Goal: Information Seeking & Learning: Compare options

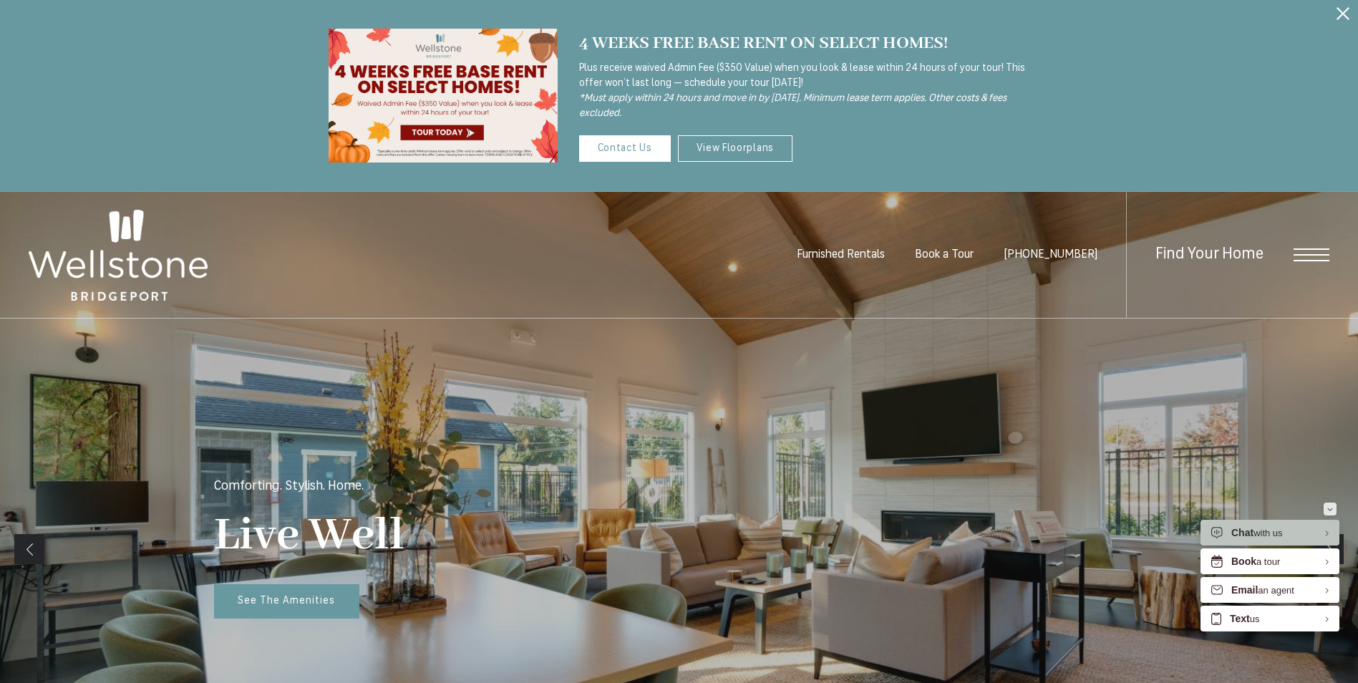
click at [1334, 510] on button "Minimize" at bounding box center [1330, 509] width 13 height 13
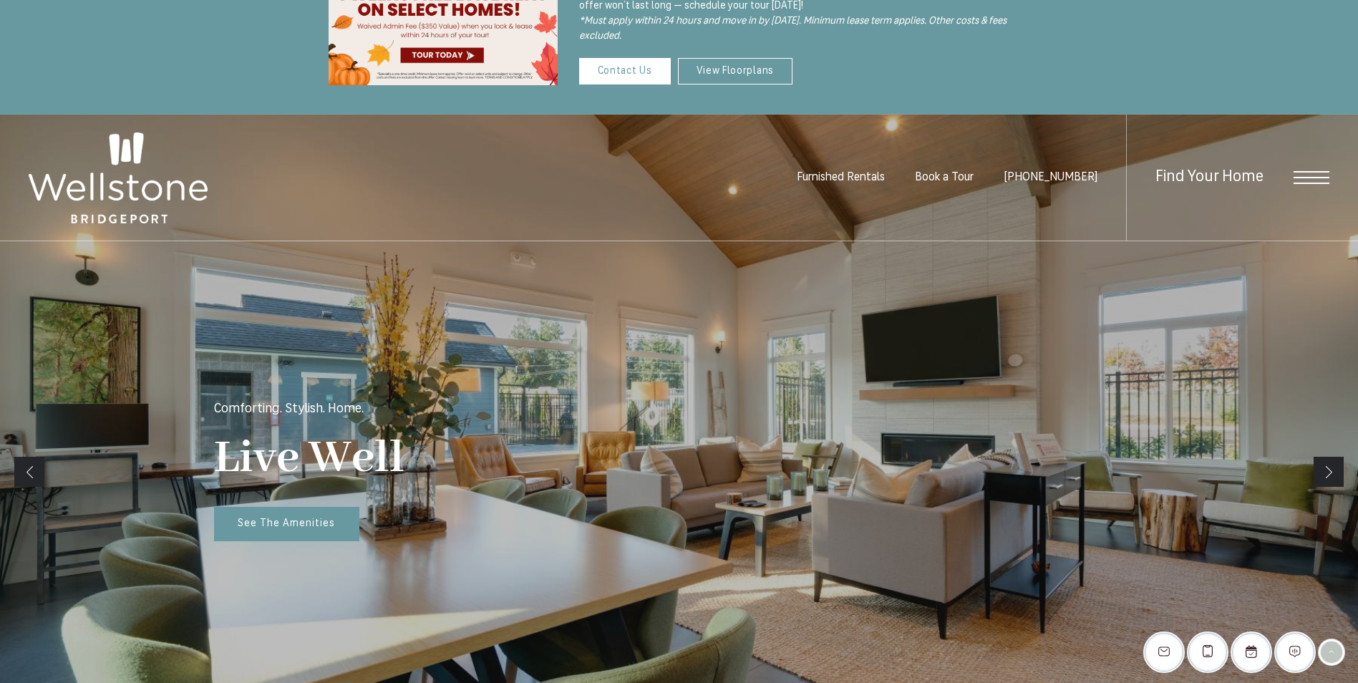
scroll to position [143, 0]
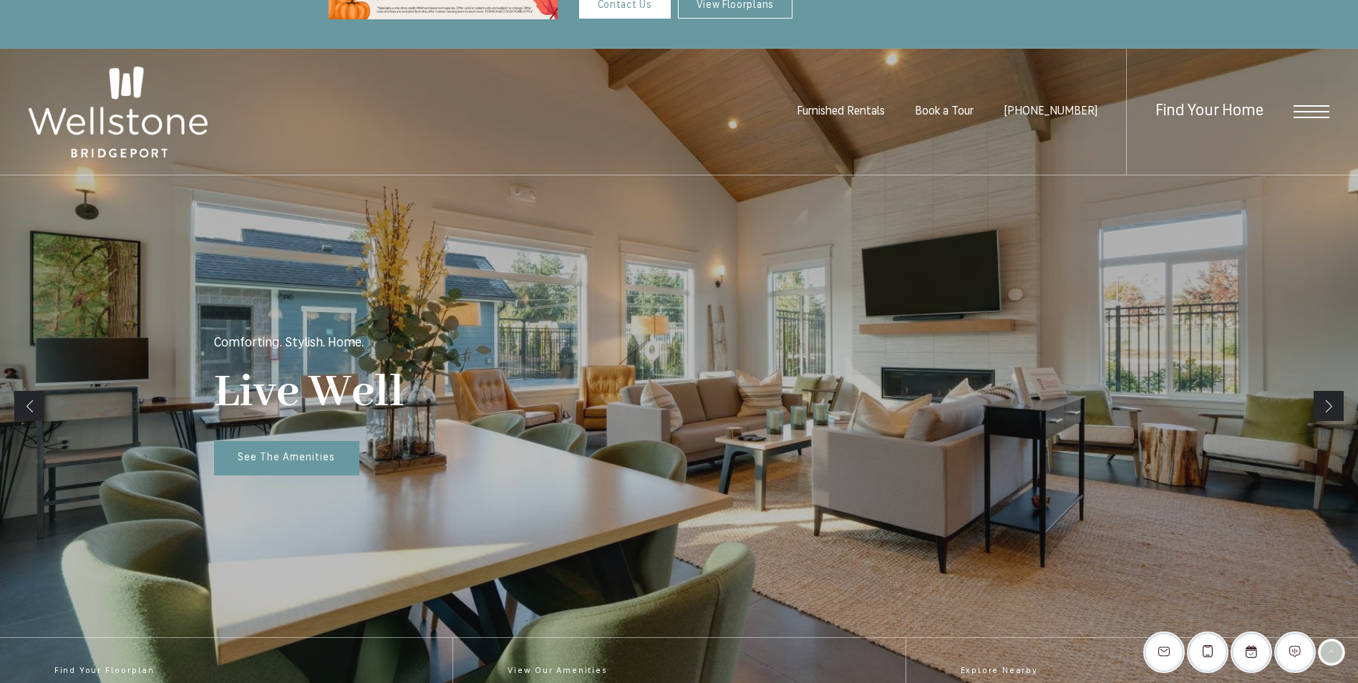
click at [1297, 115] on span "Open Menu" at bounding box center [1312, 111] width 36 height 13
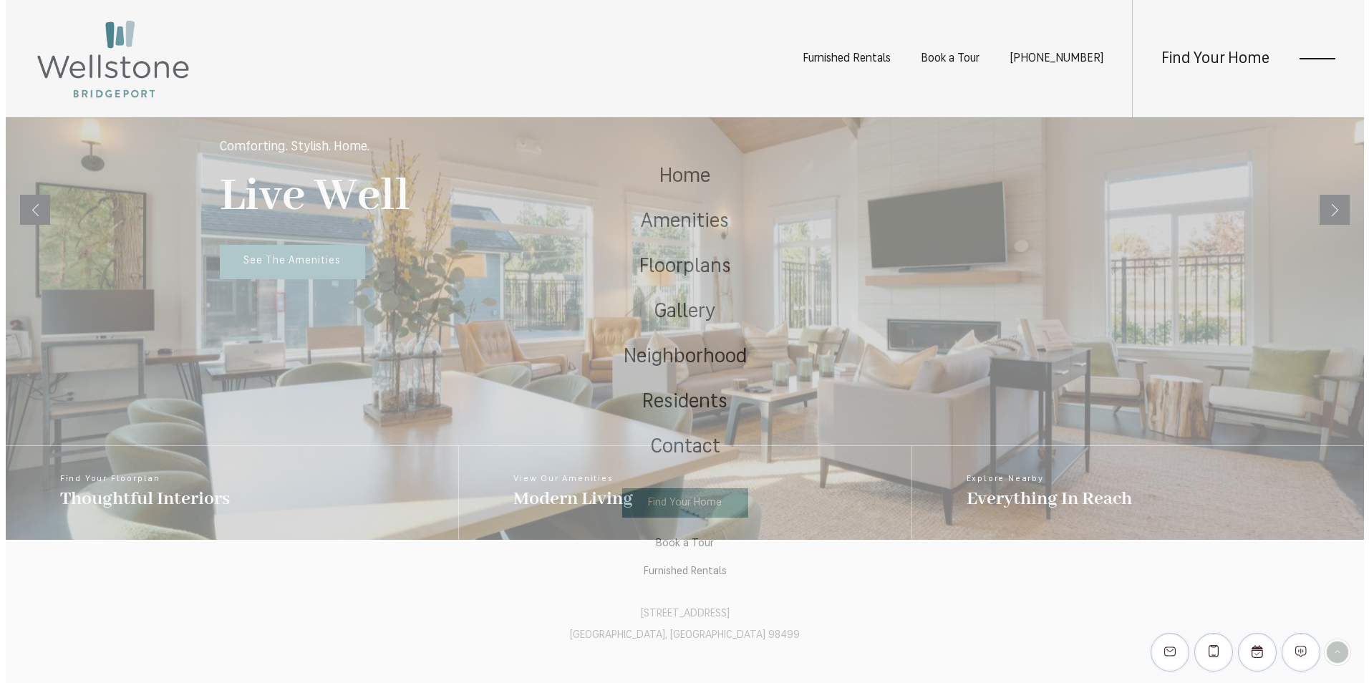
scroll to position [0, 0]
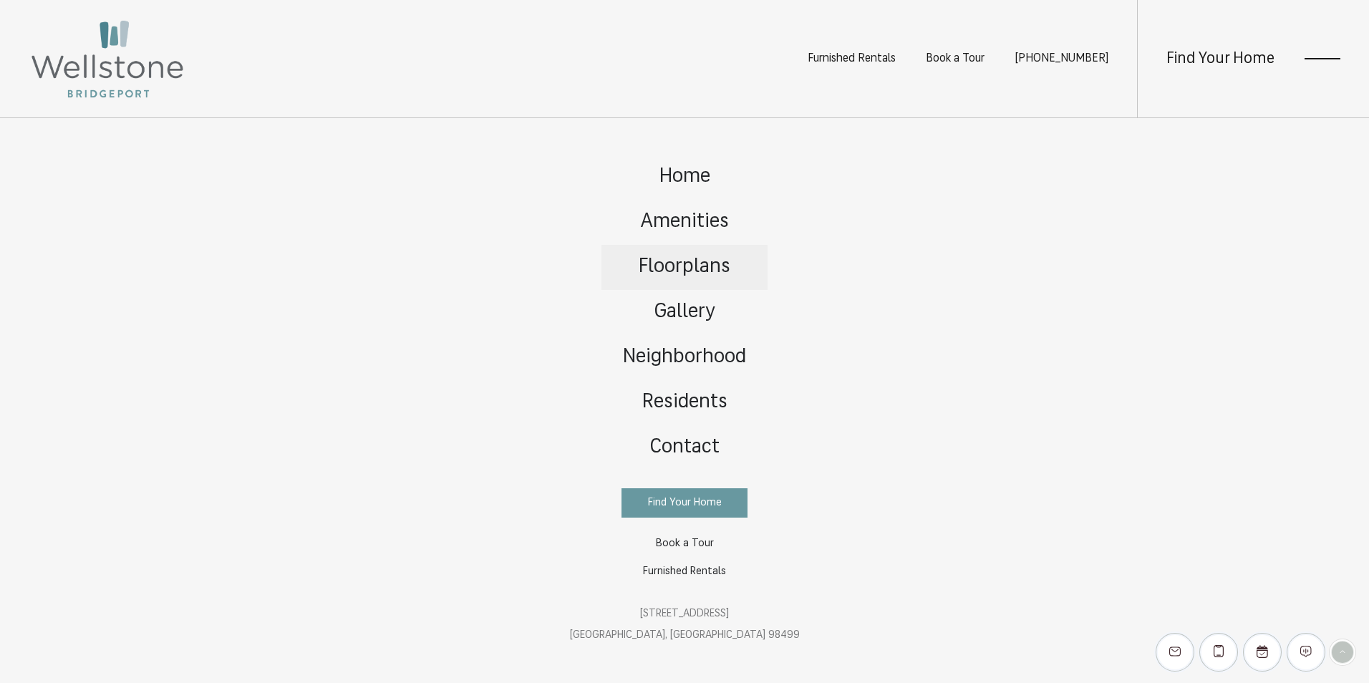
click at [722, 268] on span "Floorplans" at bounding box center [685, 267] width 92 height 20
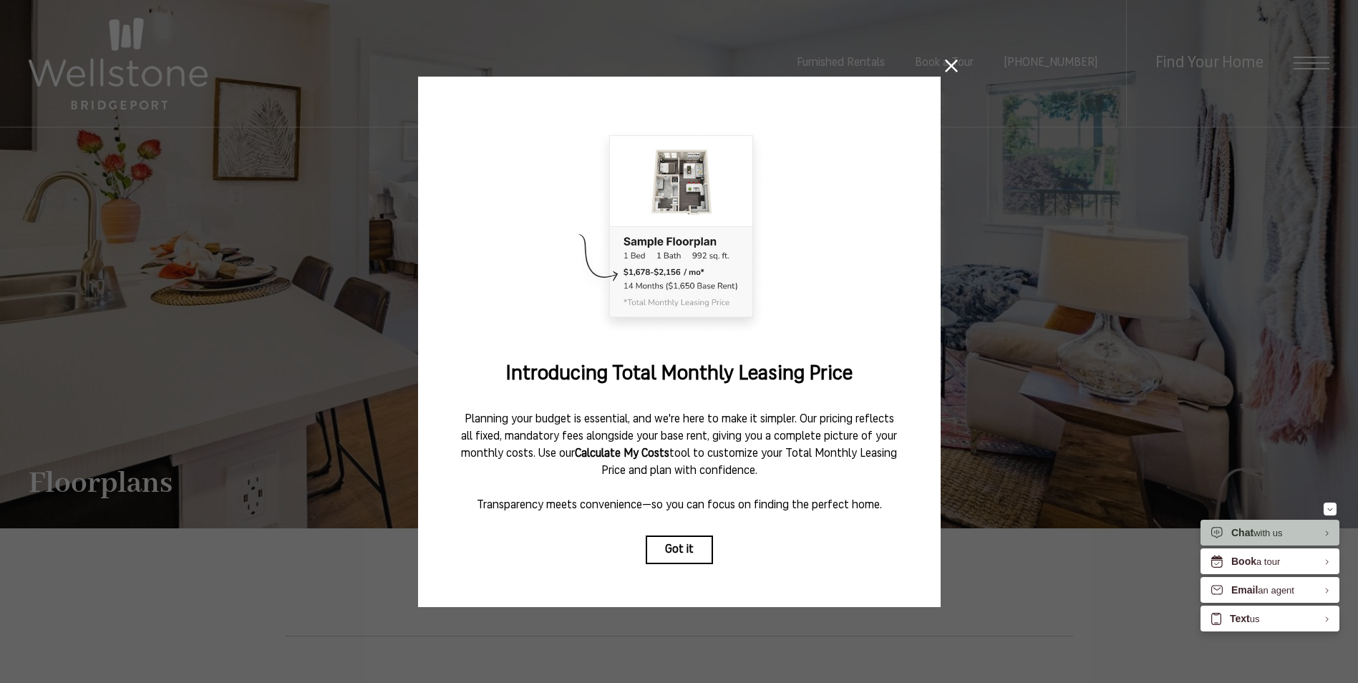
click at [949, 59] on icon at bounding box center [951, 65] width 13 height 13
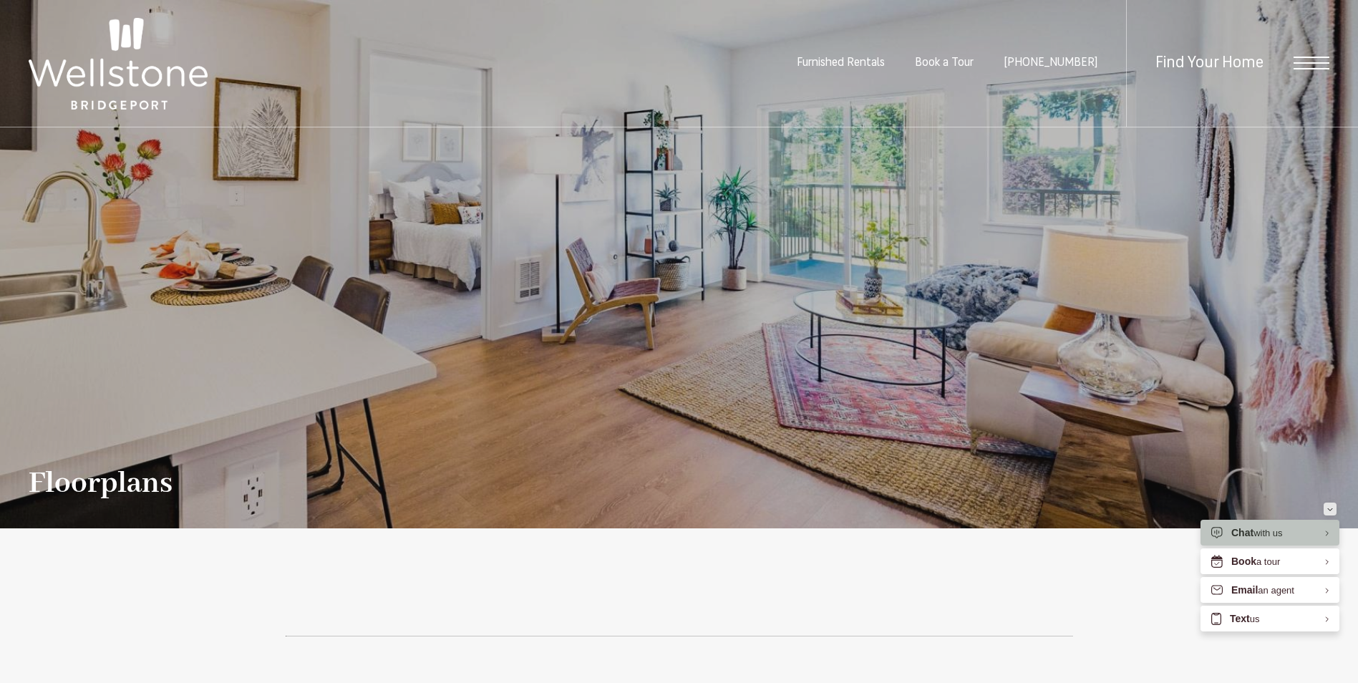
click at [1333, 508] on button "Minimize" at bounding box center [1330, 509] width 13 height 13
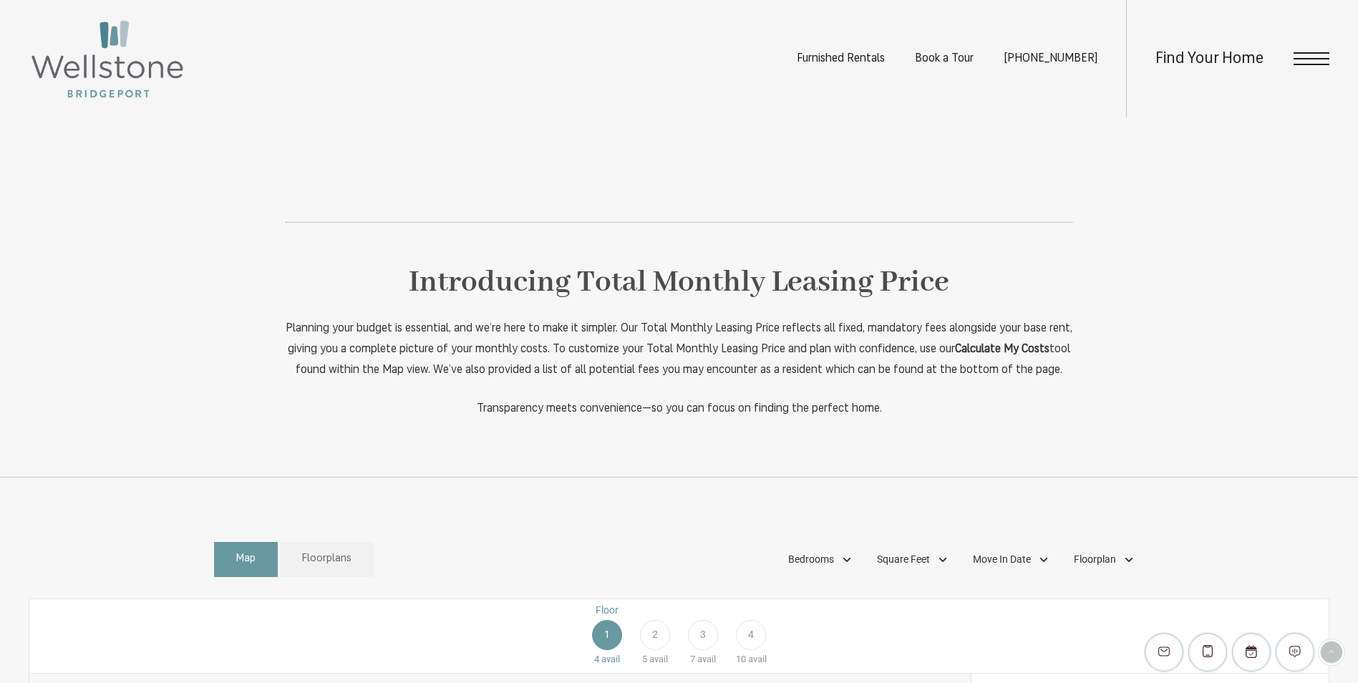
scroll to position [644, 0]
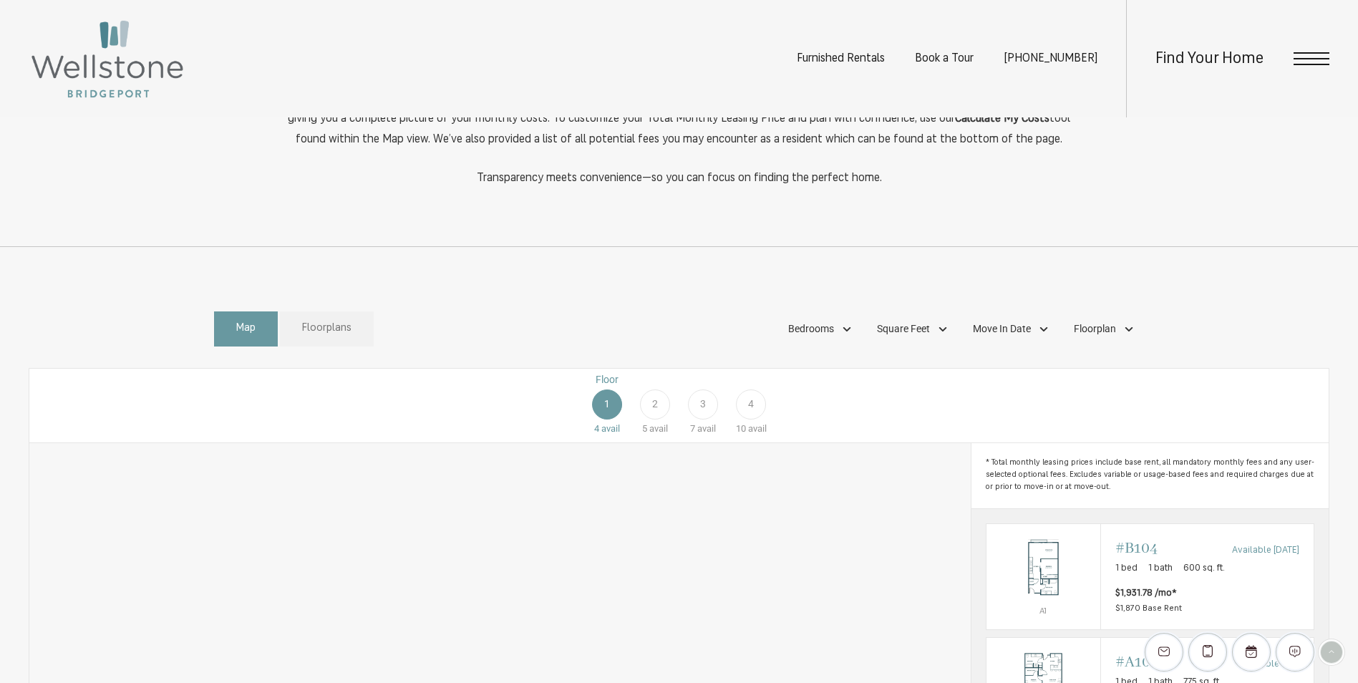
click at [324, 337] on span "Floorplans" at bounding box center [326, 329] width 49 height 16
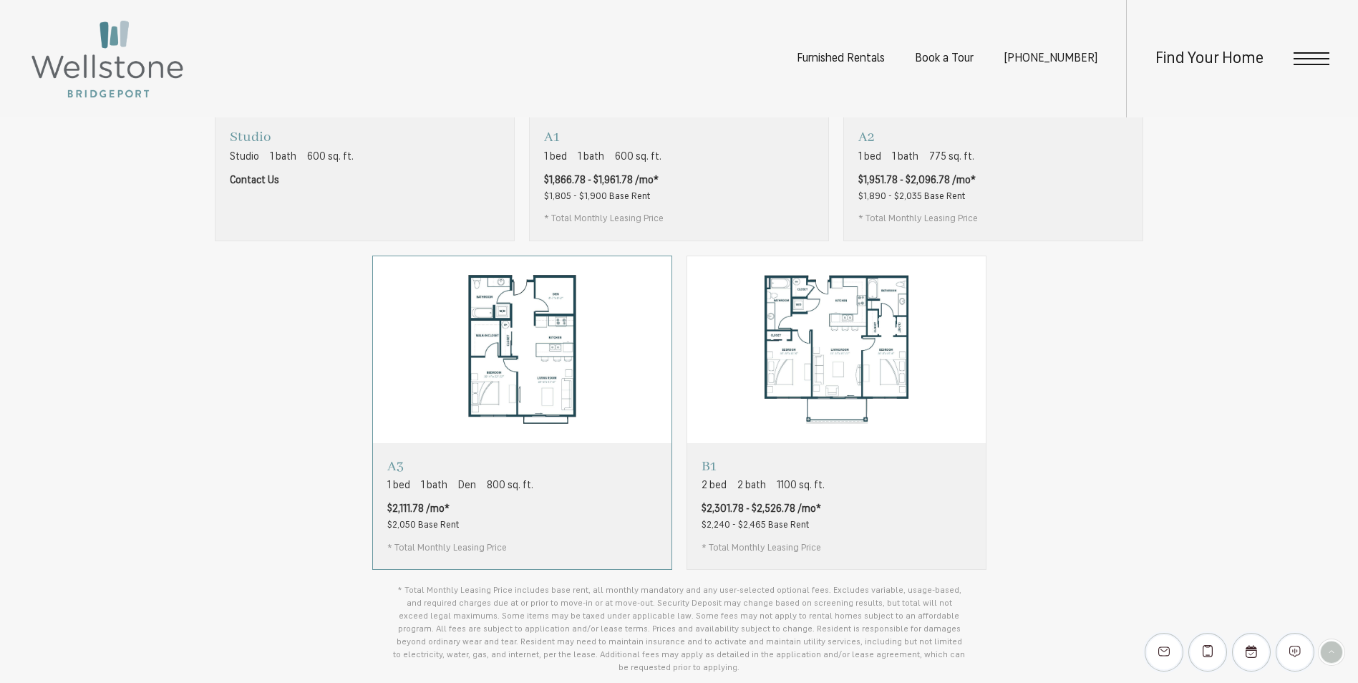
scroll to position [931, 0]
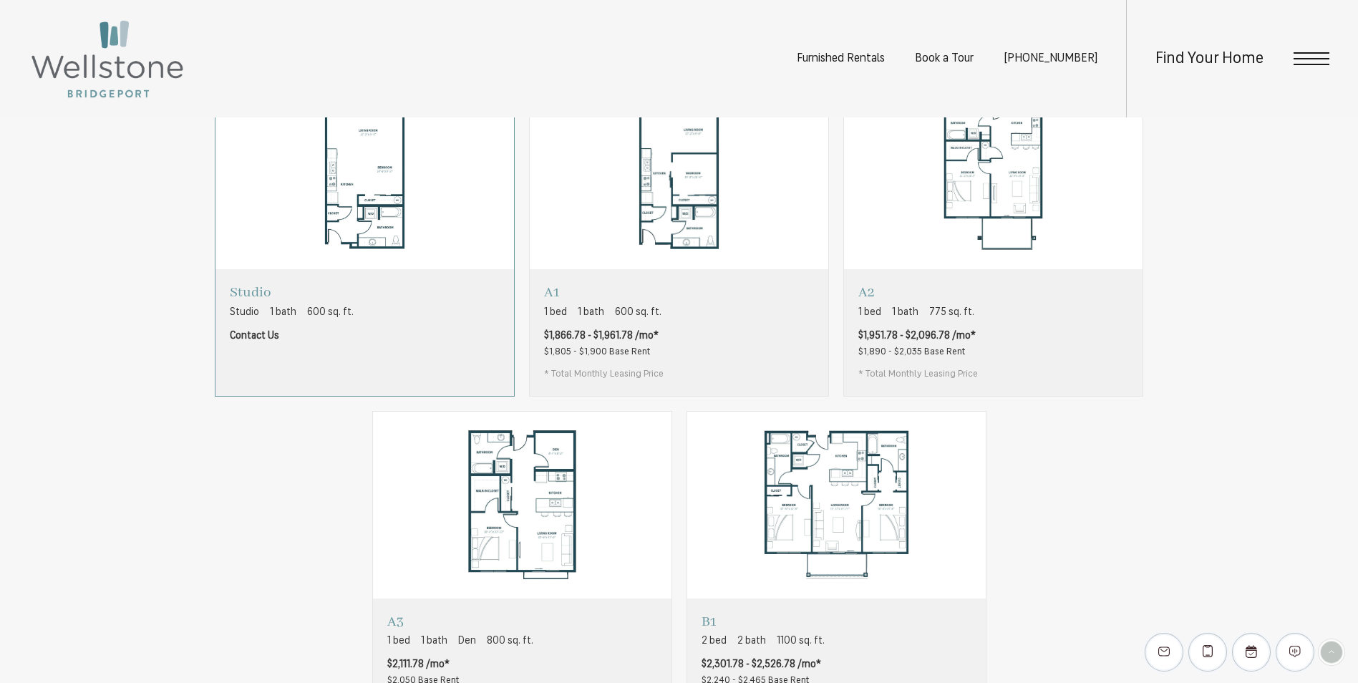
click at [377, 221] on img "View floorplan Studio" at bounding box center [365, 176] width 299 height 188
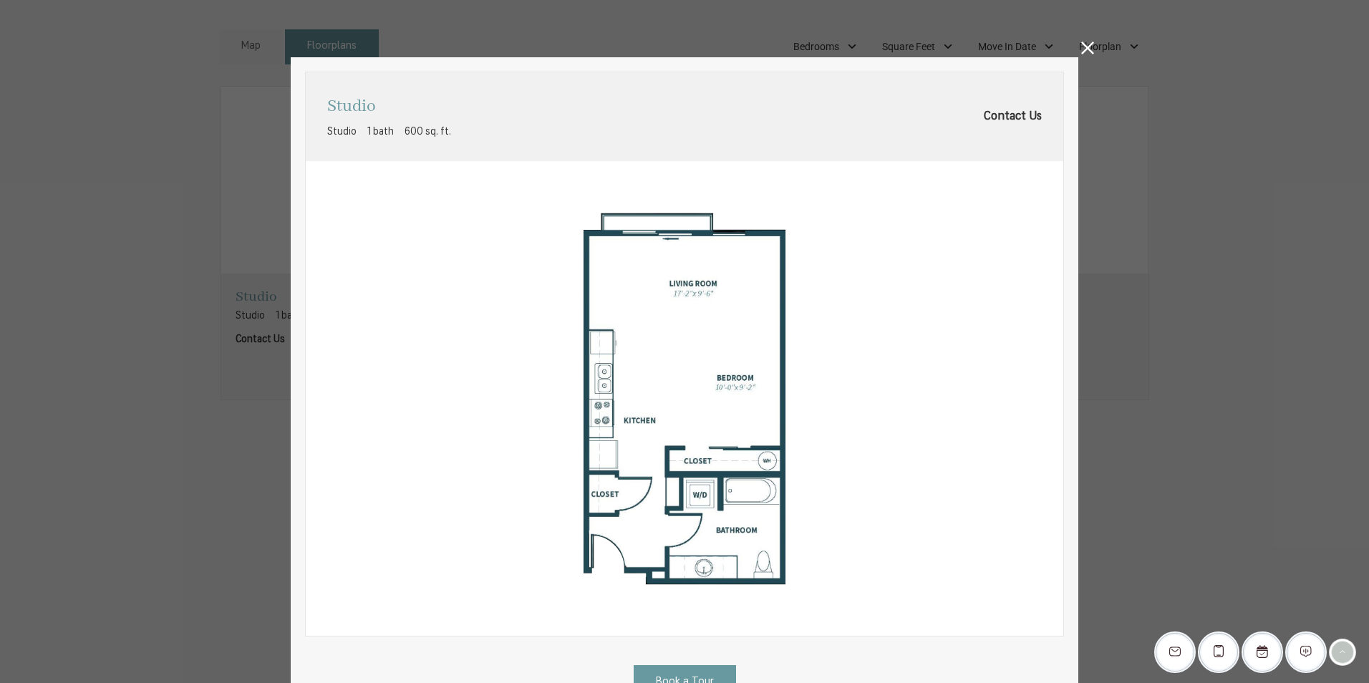
click at [1081, 47] on icon at bounding box center [1087, 48] width 13 height 13
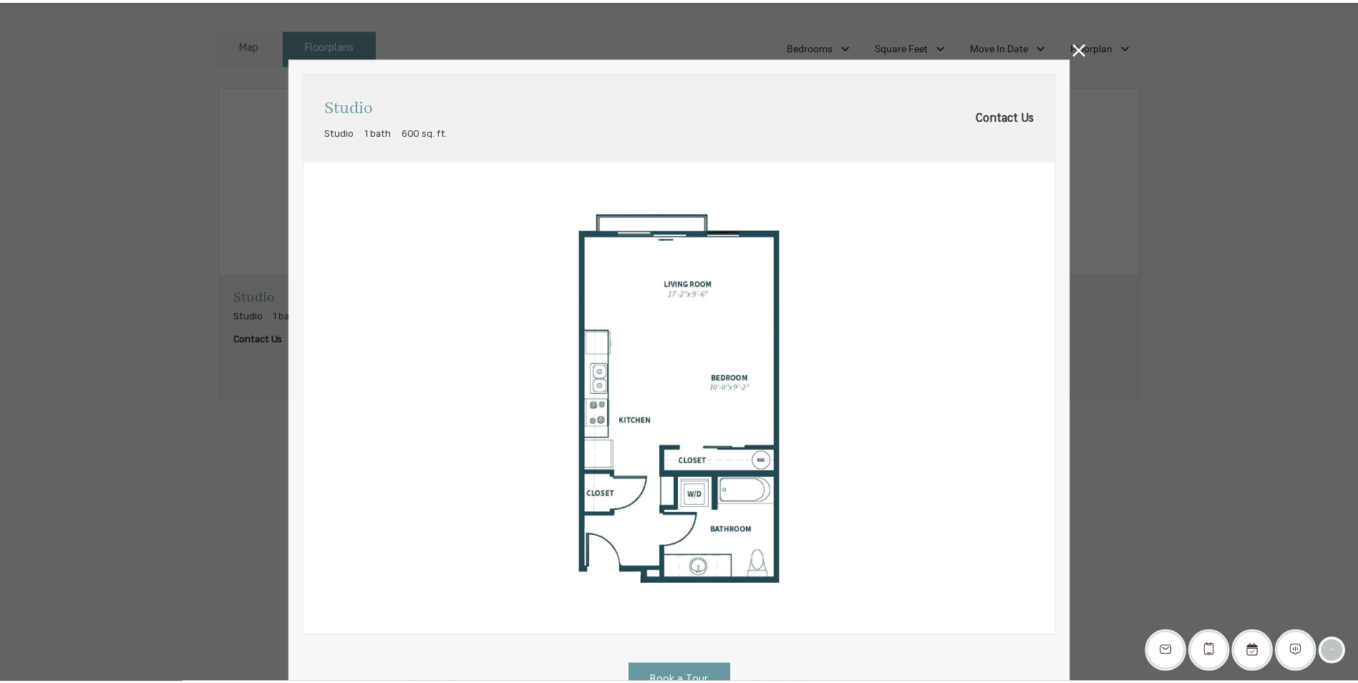
scroll to position [931, 0]
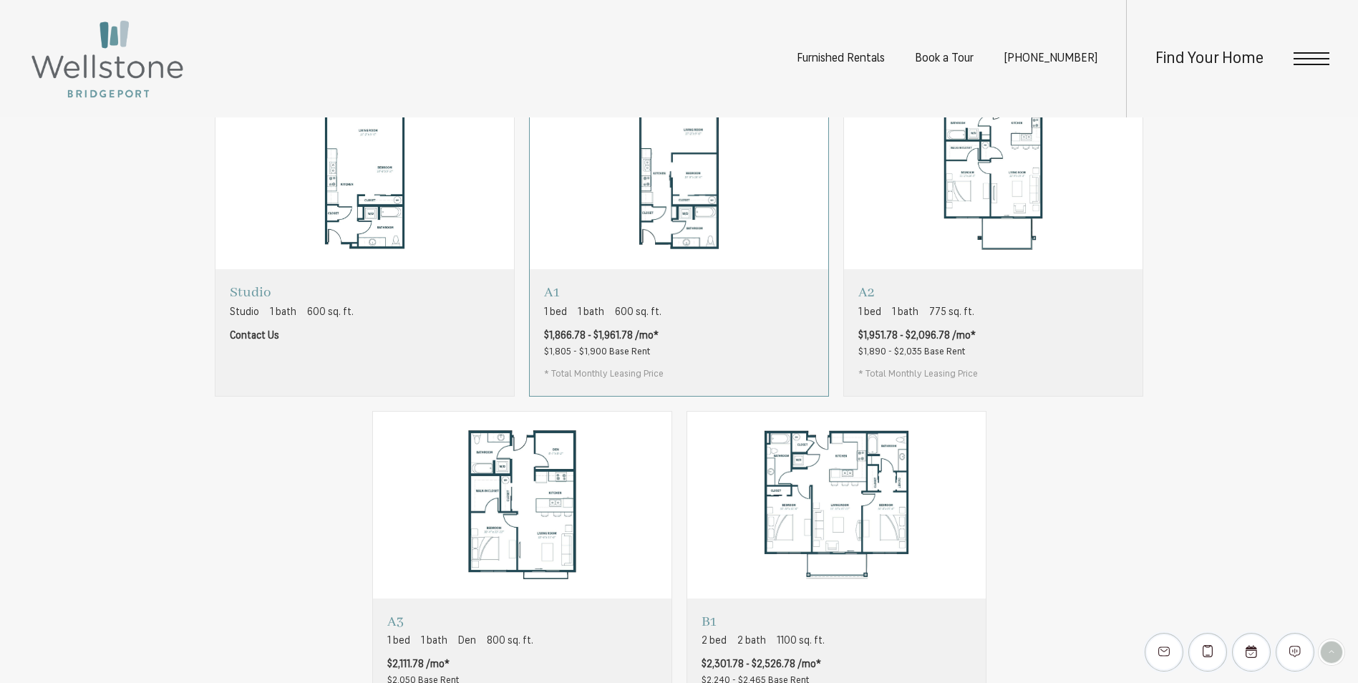
click at [728, 231] on img "View floorplan A1" at bounding box center [679, 176] width 299 height 188
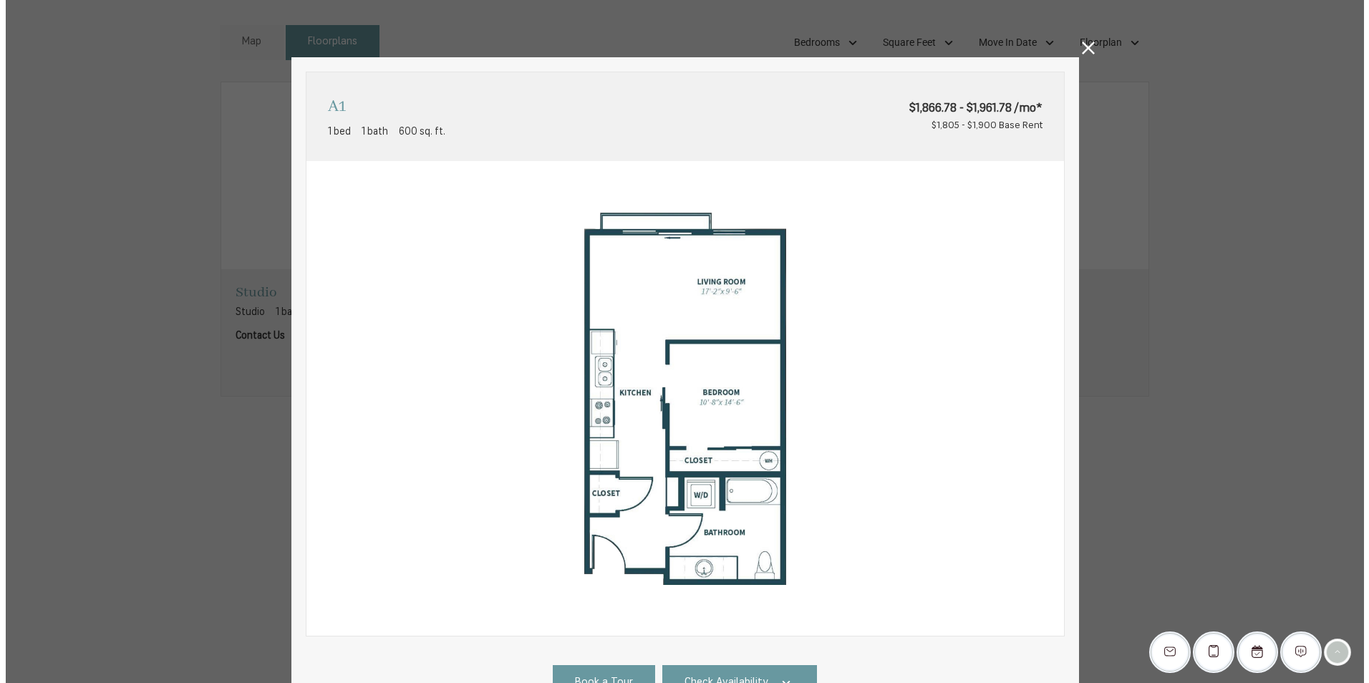
scroll to position [0, 0]
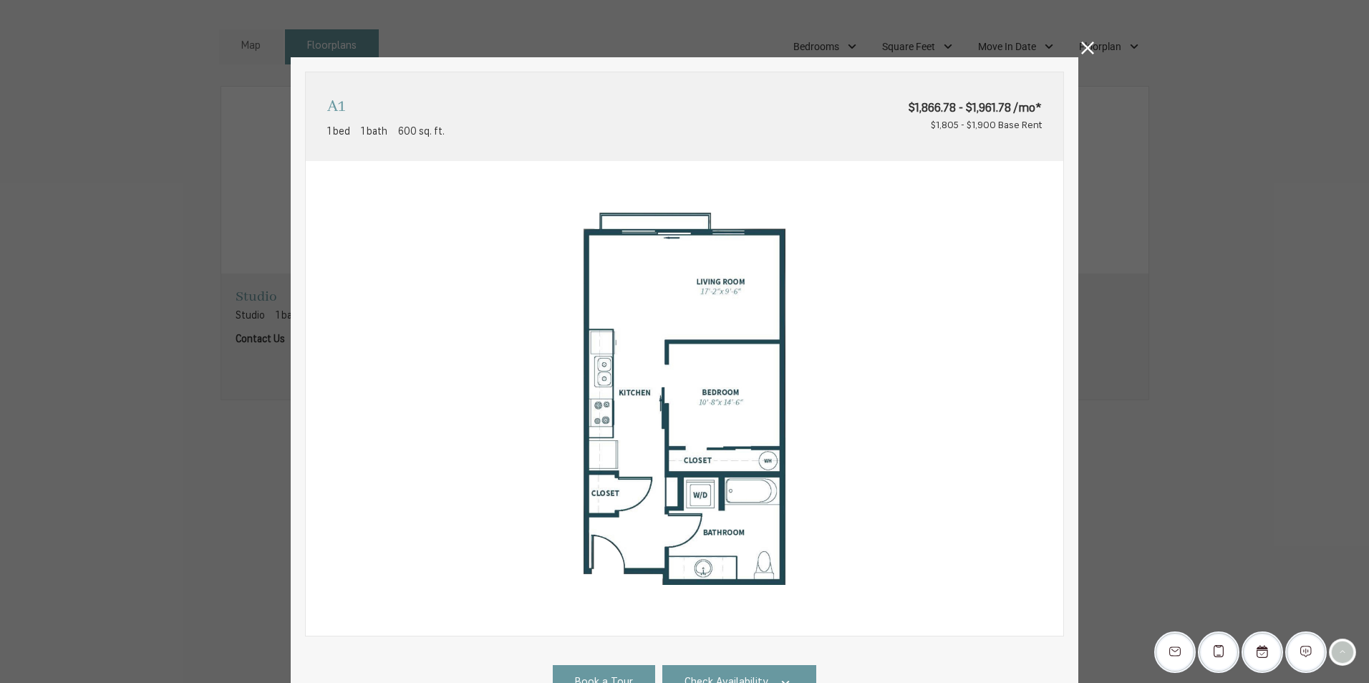
click at [1081, 42] on icon at bounding box center [1087, 48] width 13 height 13
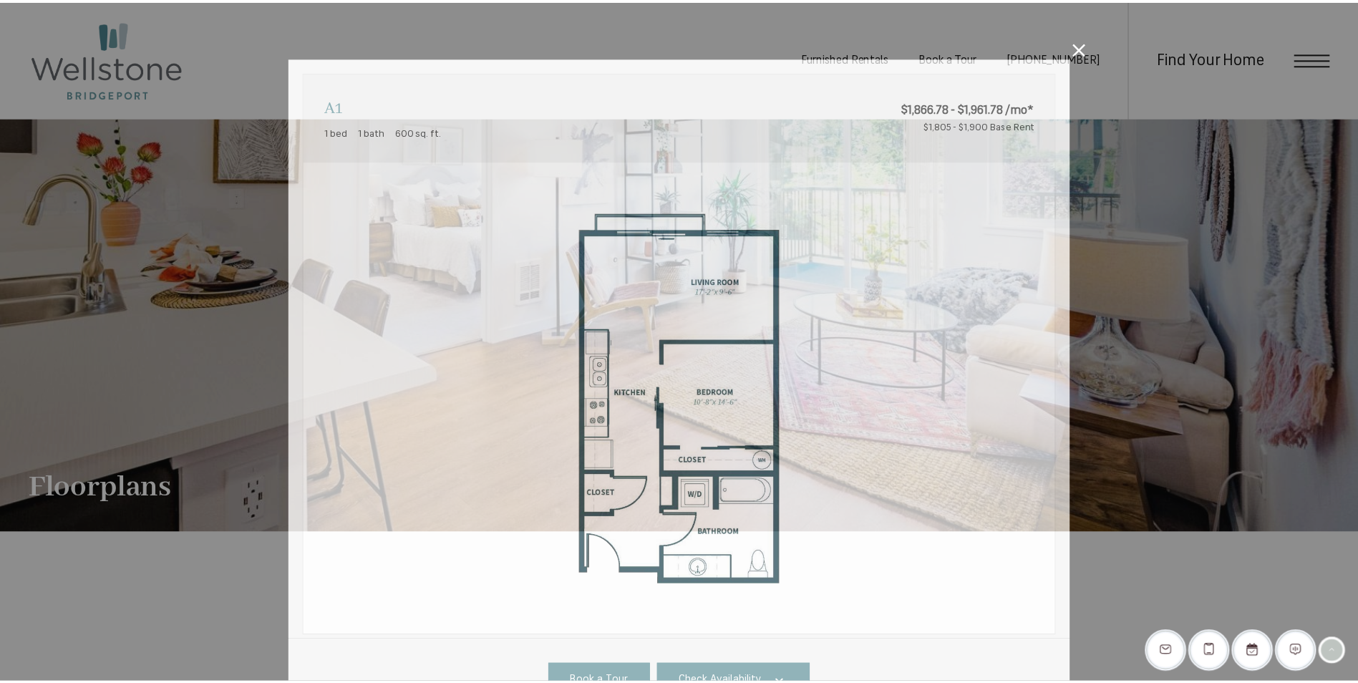
scroll to position [931, 0]
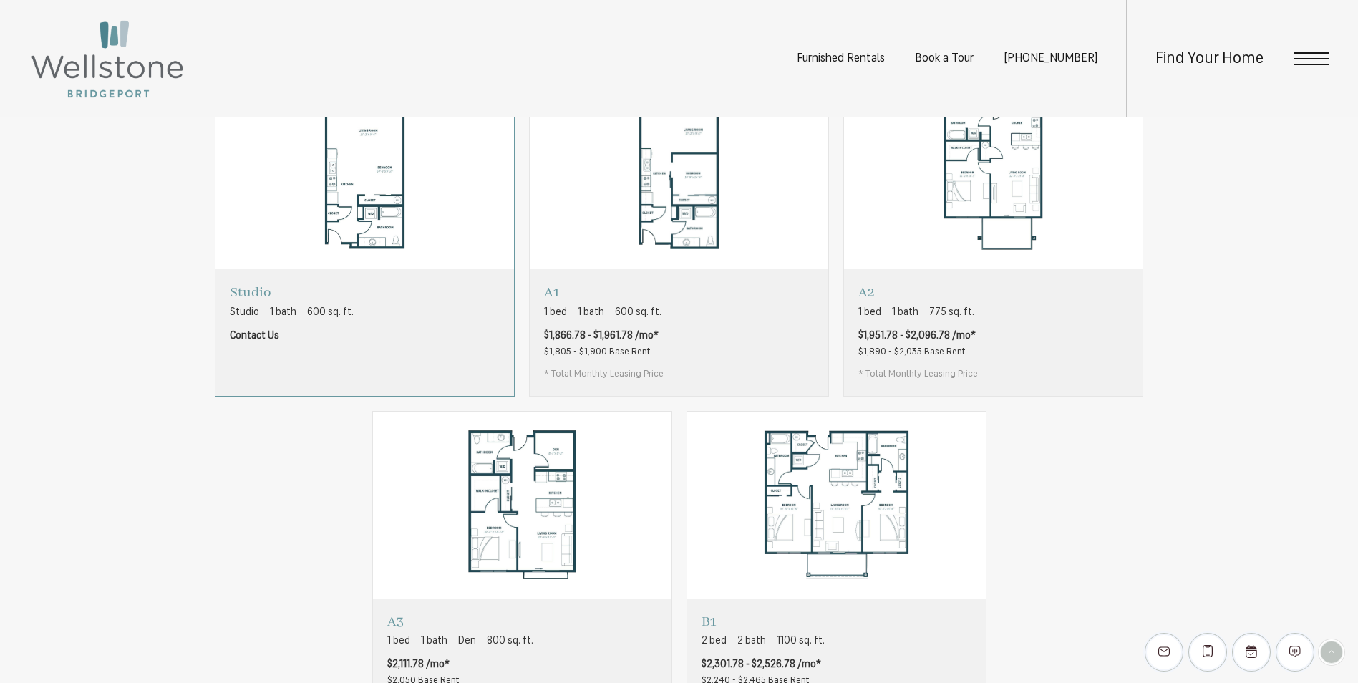
click at [445, 185] on img "View floorplan Studio" at bounding box center [365, 176] width 299 height 188
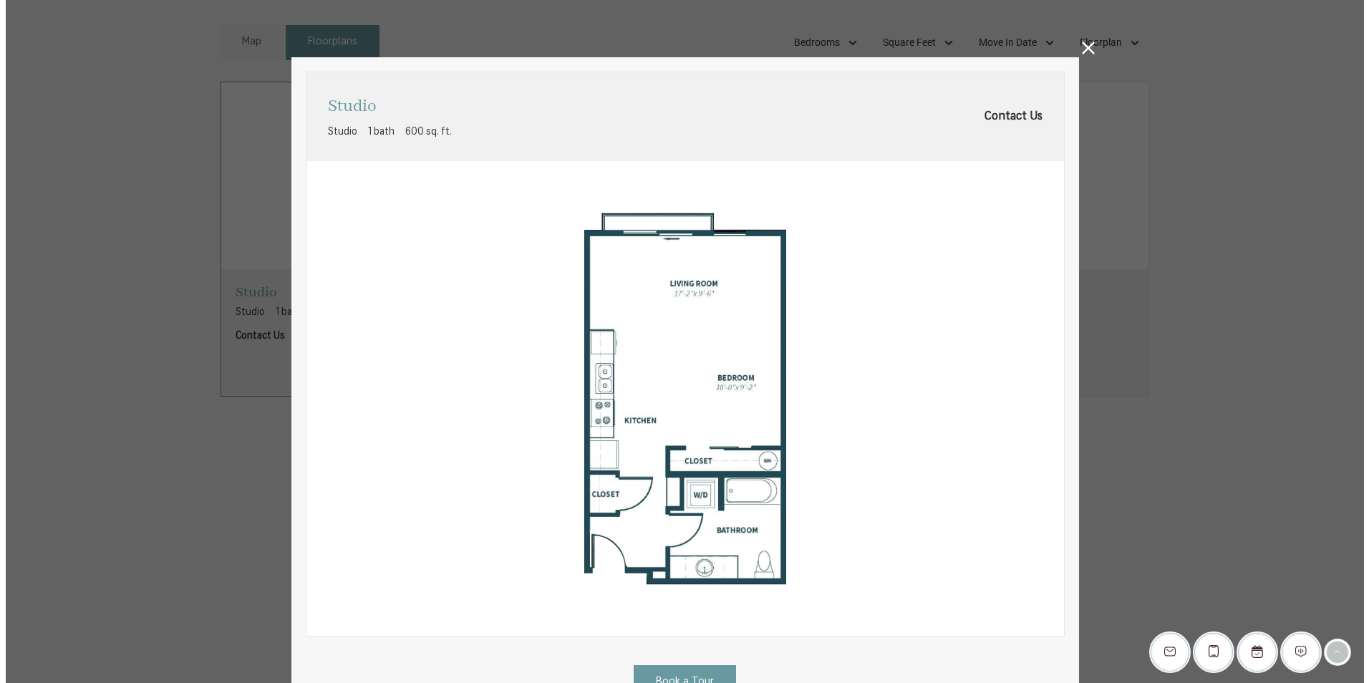
scroll to position [0, 0]
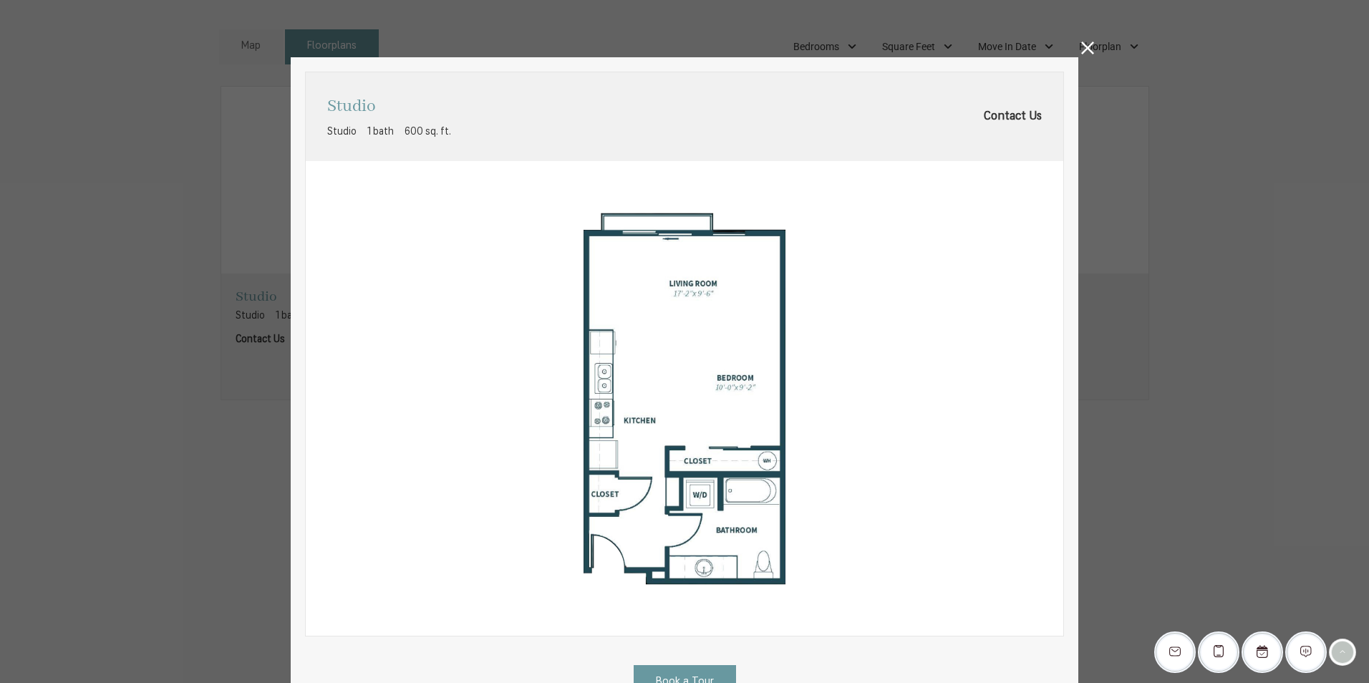
click at [1081, 49] on icon at bounding box center [1087, 48] width 13 height 13
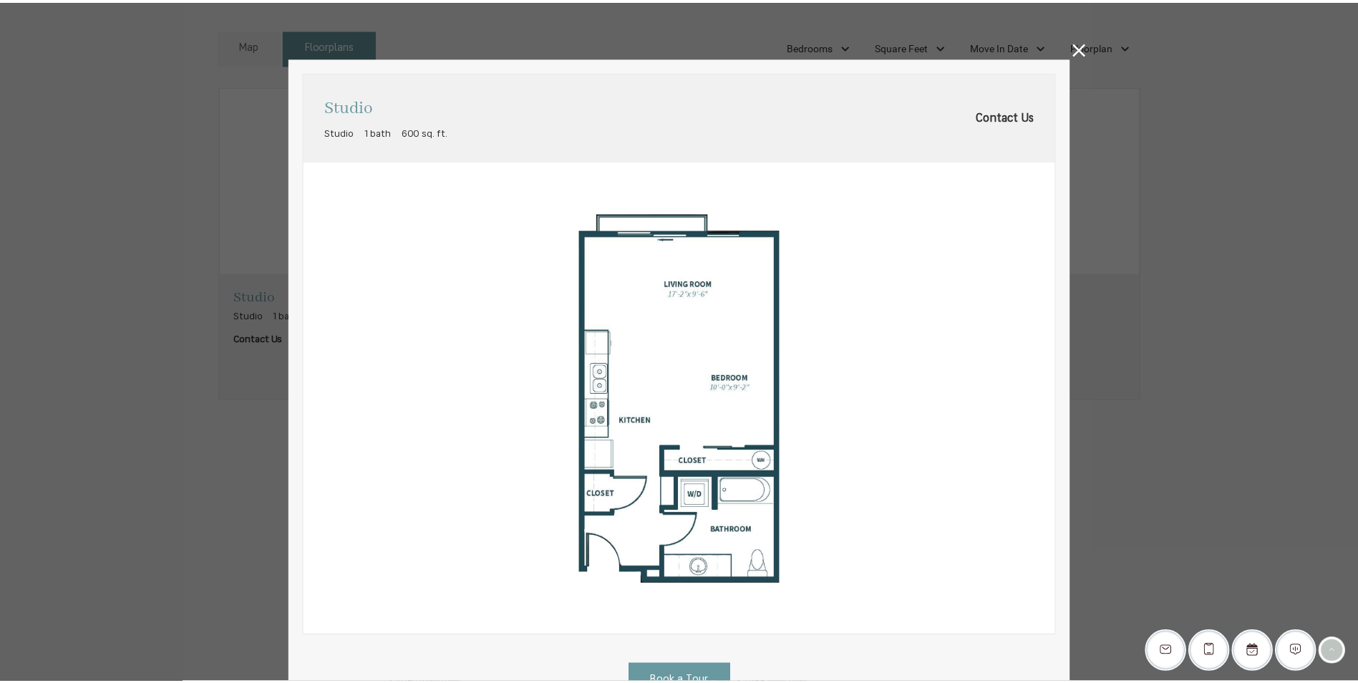
scroll to position [931, 0]
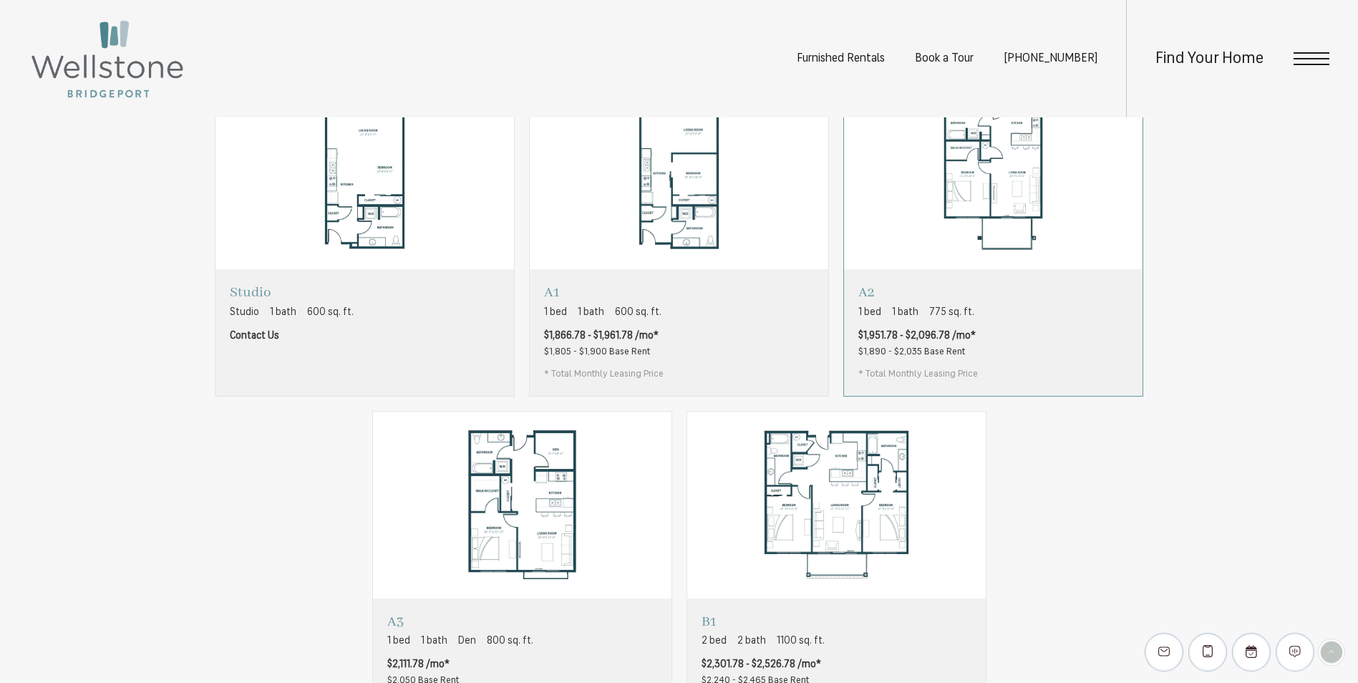
click at [989, 243] on img "View floorplan A2" at bounding box center [993, 176] width 299 height 188
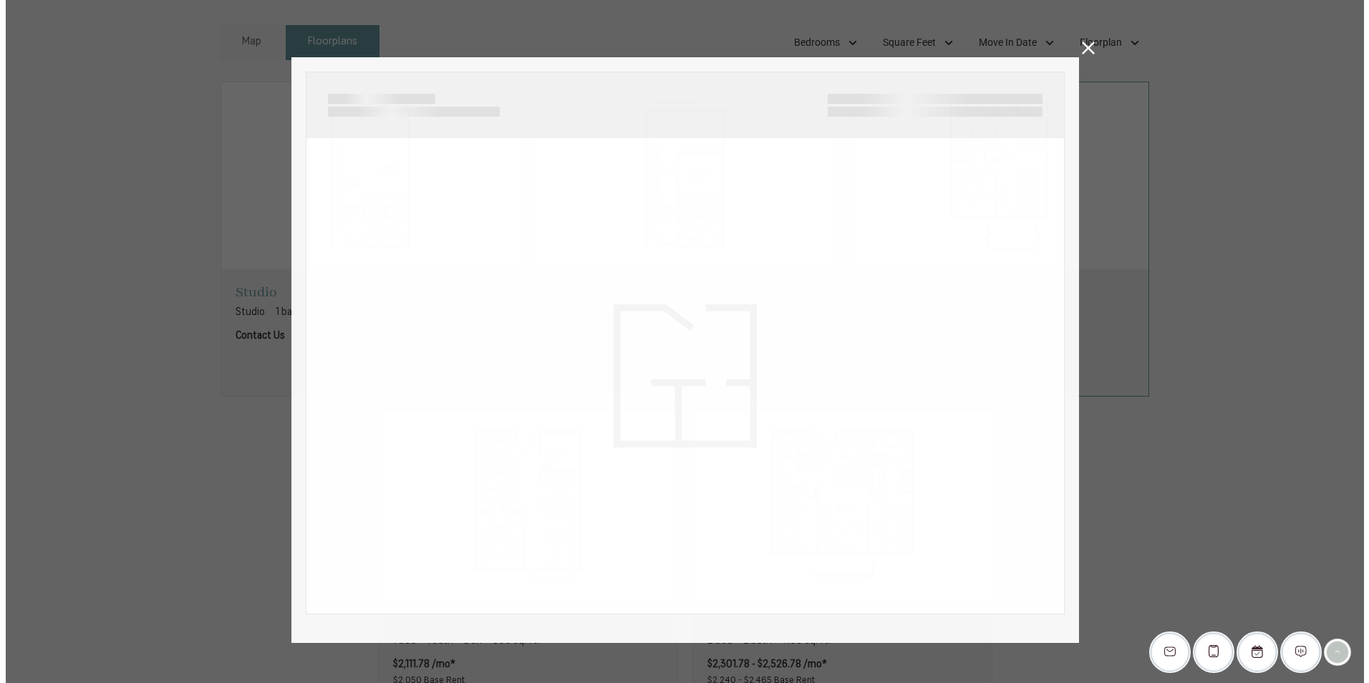
scroll to position [0, 0]
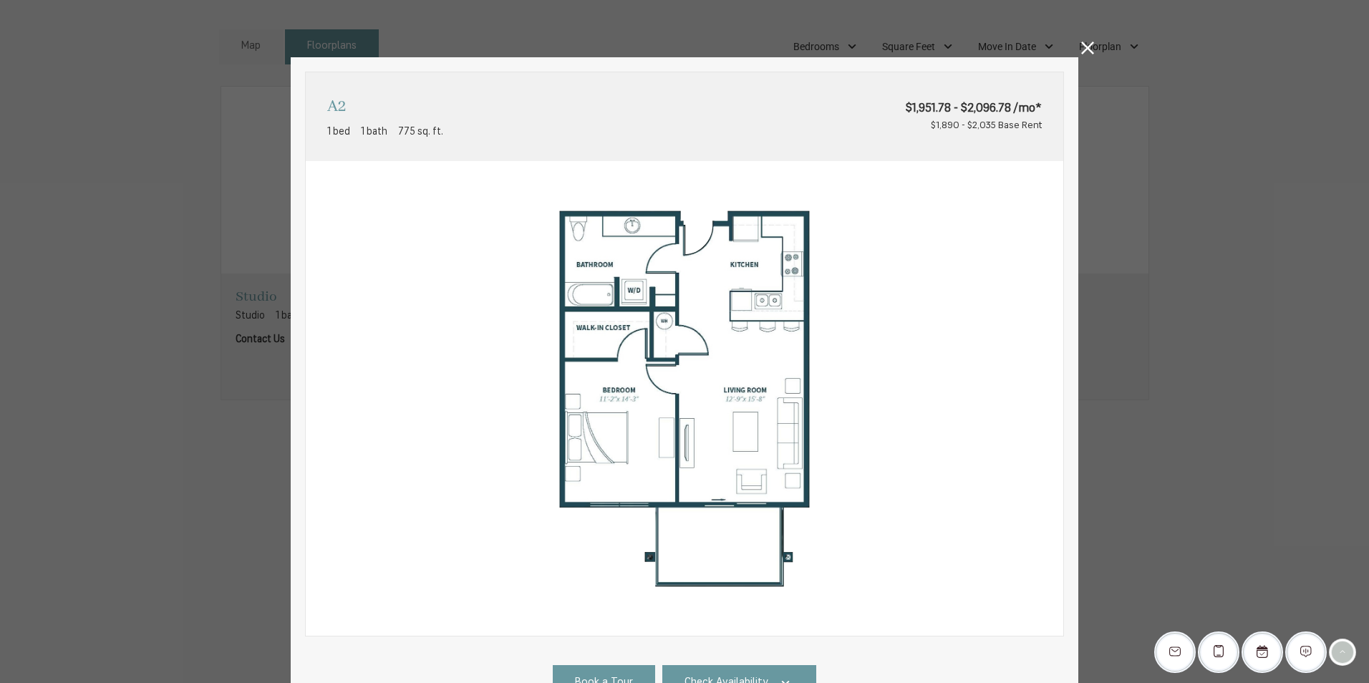
click at [1081, 51] on icon at bounding box center [1087, 48] width 13 height 13
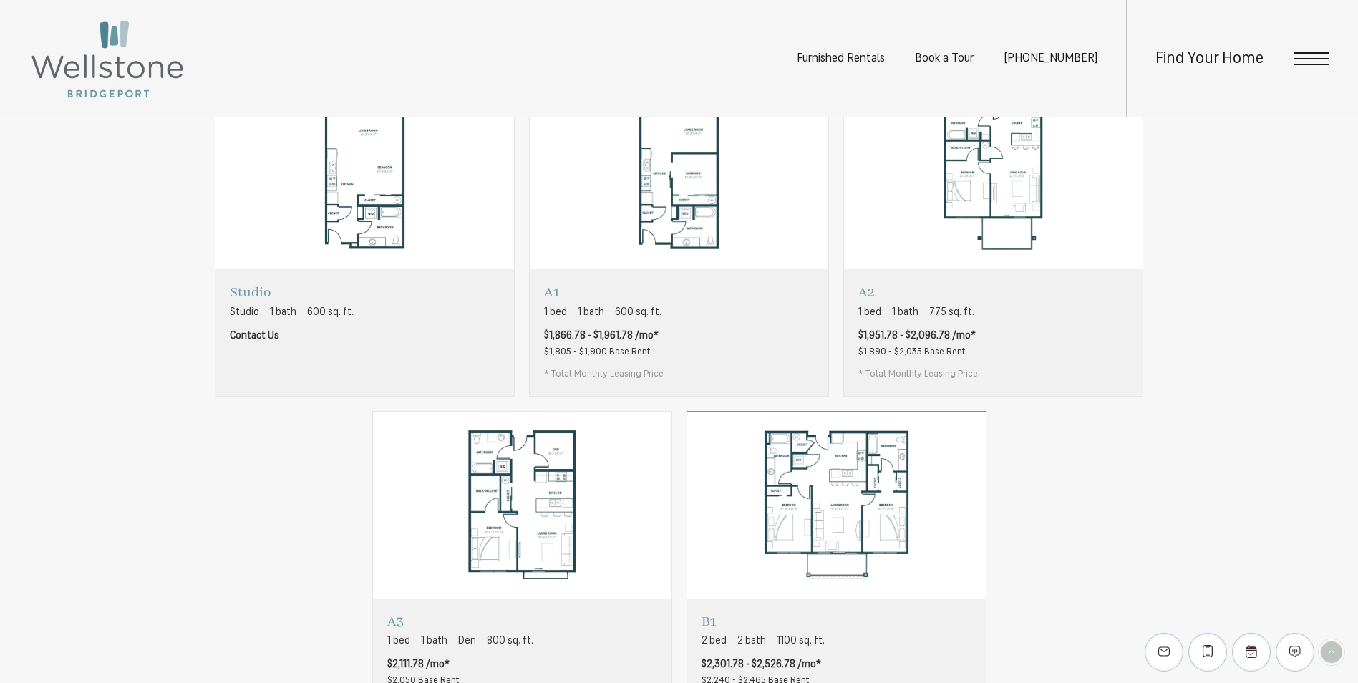
scroll to position [1146, 0]
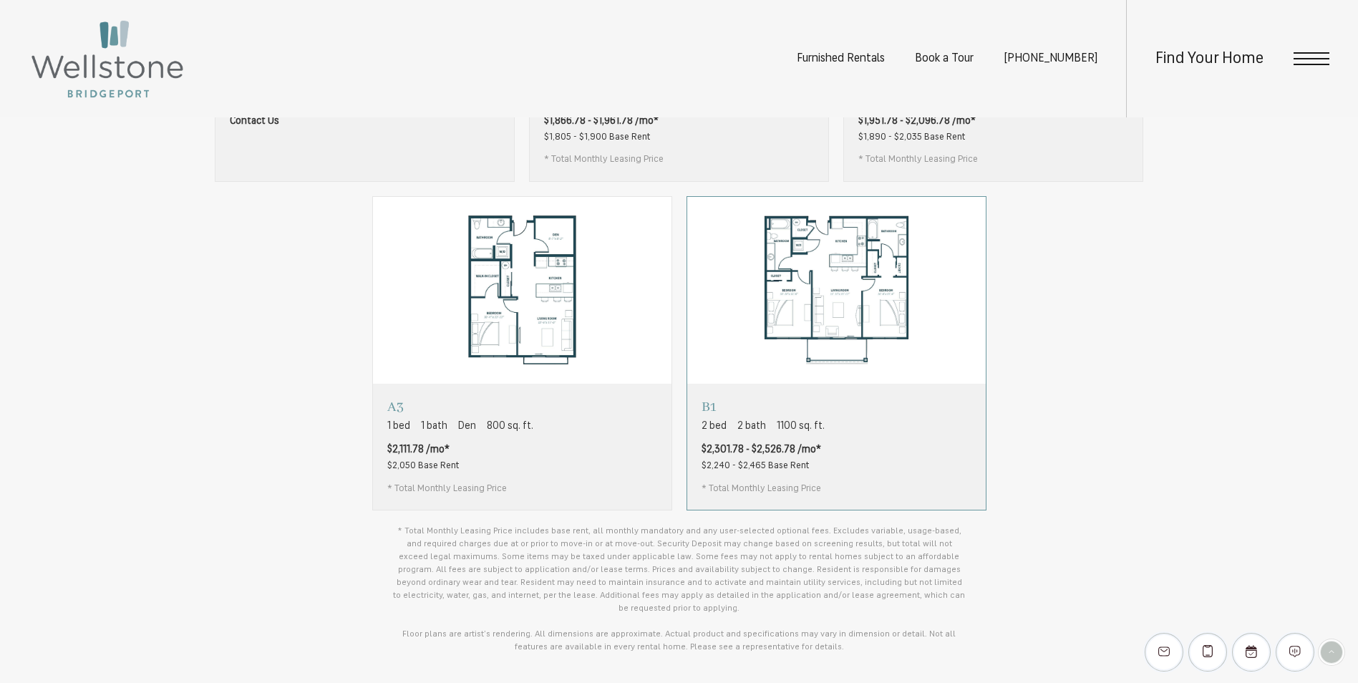
click at [842, 323] on img "View floorplan B1" at bounding box center [836, 291] width 299 height 188
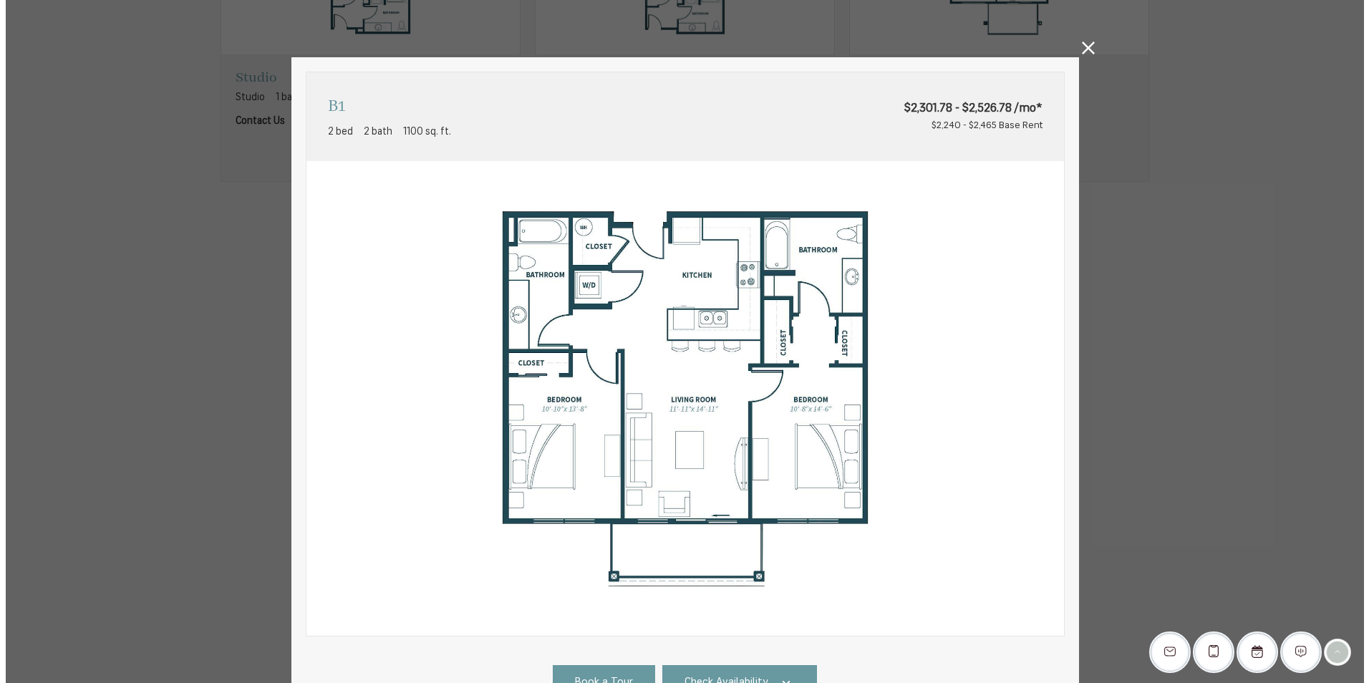
scroll to position [0, 0]
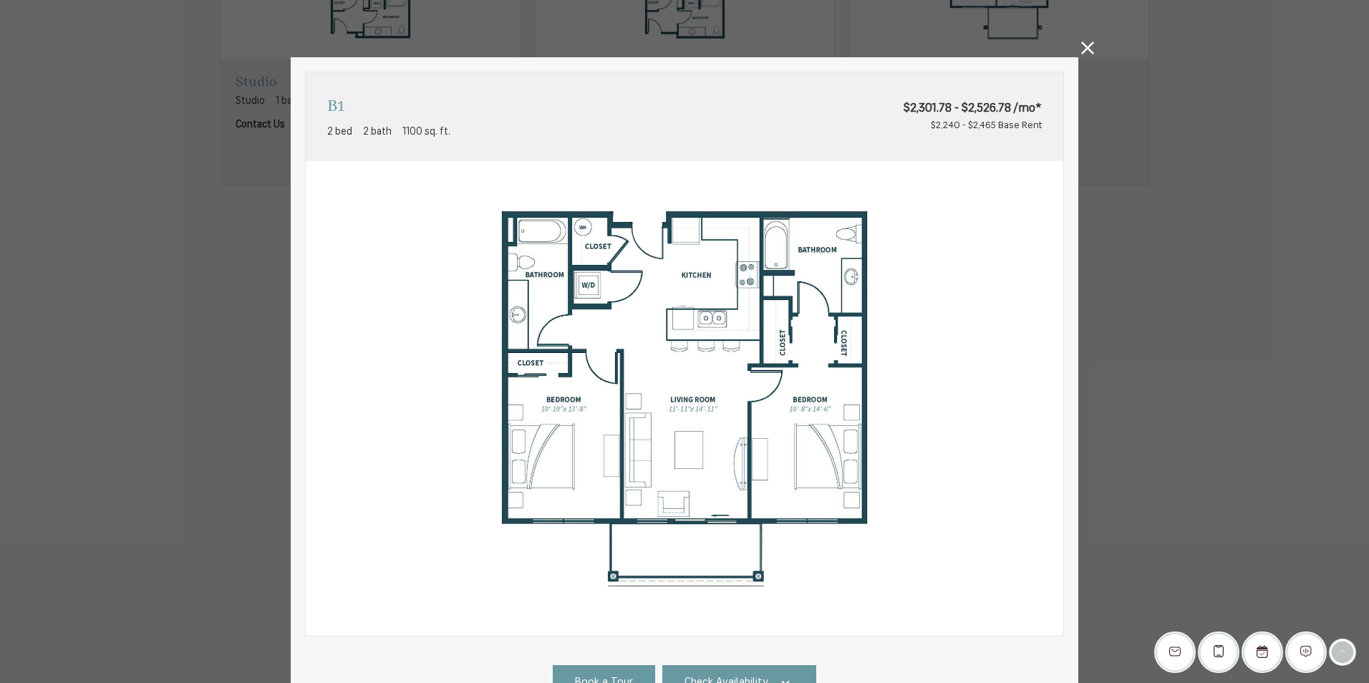
click at [1068, 58] on div "B1 2 bed 2 bath 1100 sq. ft. $2,301.78 - $2,526.78 /mo* $2,240 - $2,465 Base Re…" at bounding box center [685, 472] width 788 height 830
click at [1081, 52] on icon at bounding box center [1087, 48] width 13 height 13
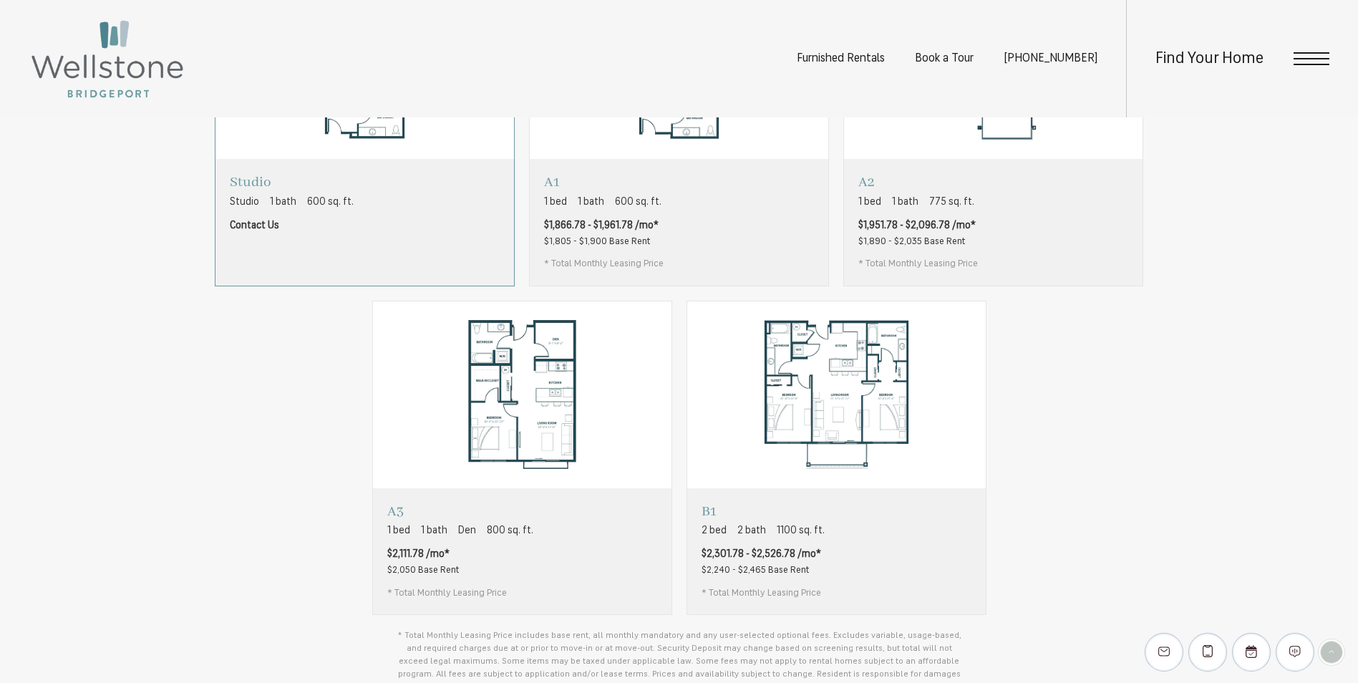
scroll to position [931, 0]
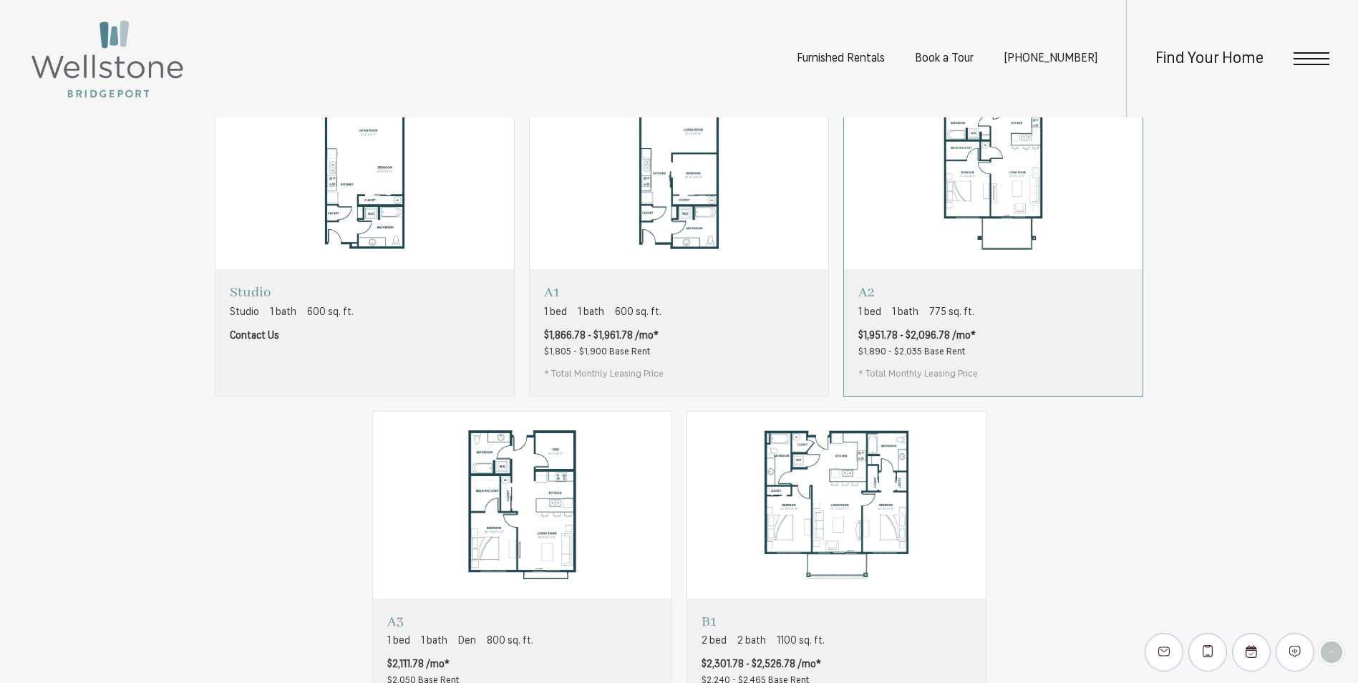
click at [1037, 254] on img "View floorplan A2" at bounding box center [993, 176] width 299 height 188
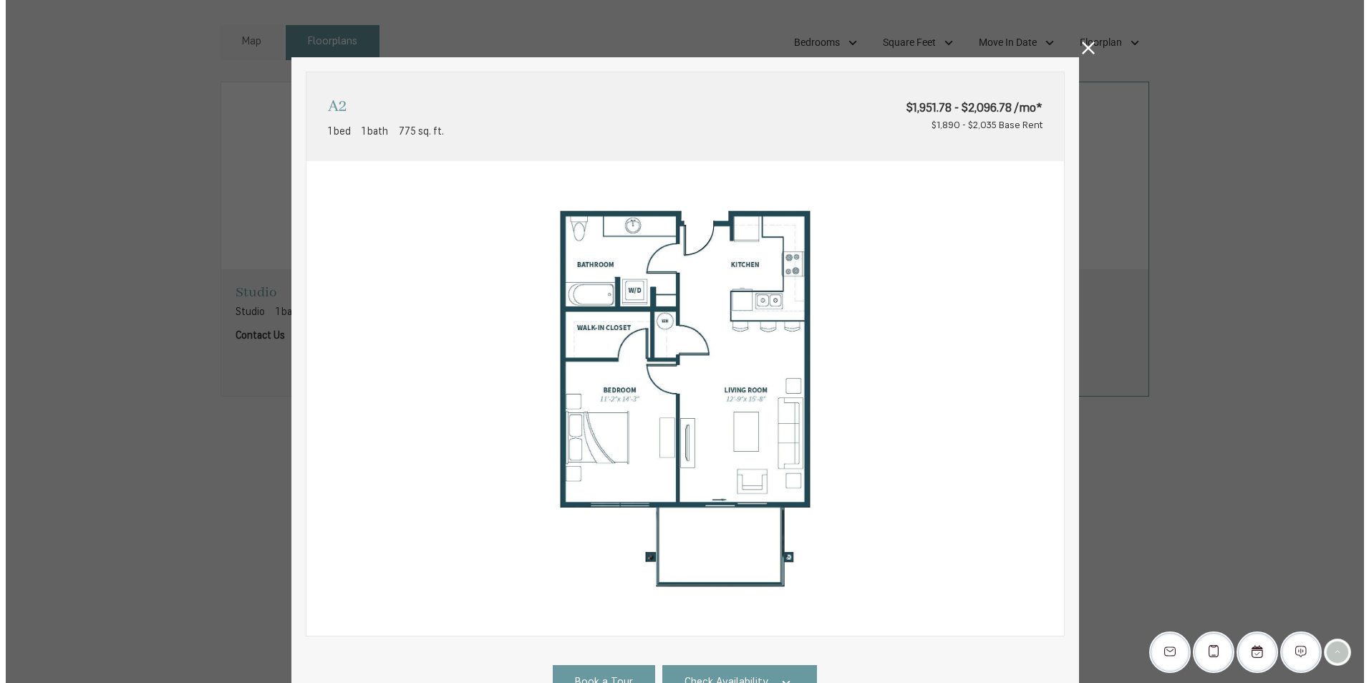
scroll to position [0, 0]
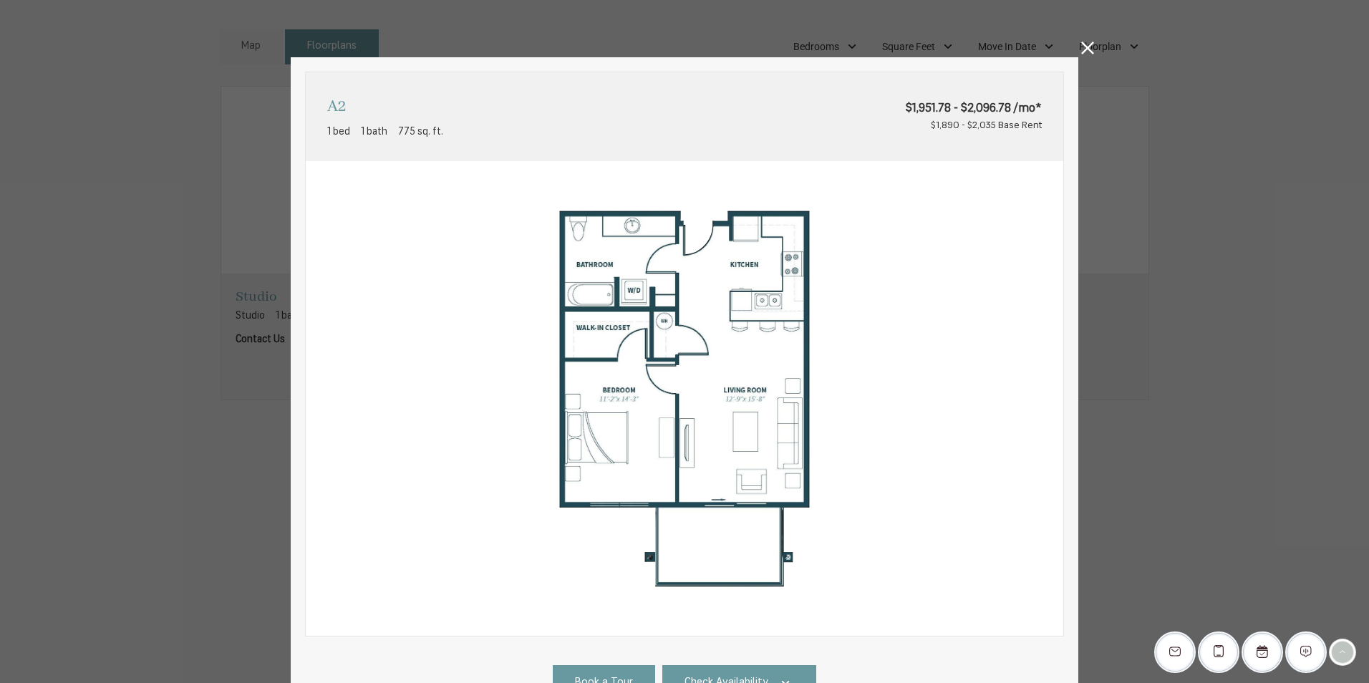
click at [1081, 49] on icon at bounding box center [1087, 48] width 13 height 13
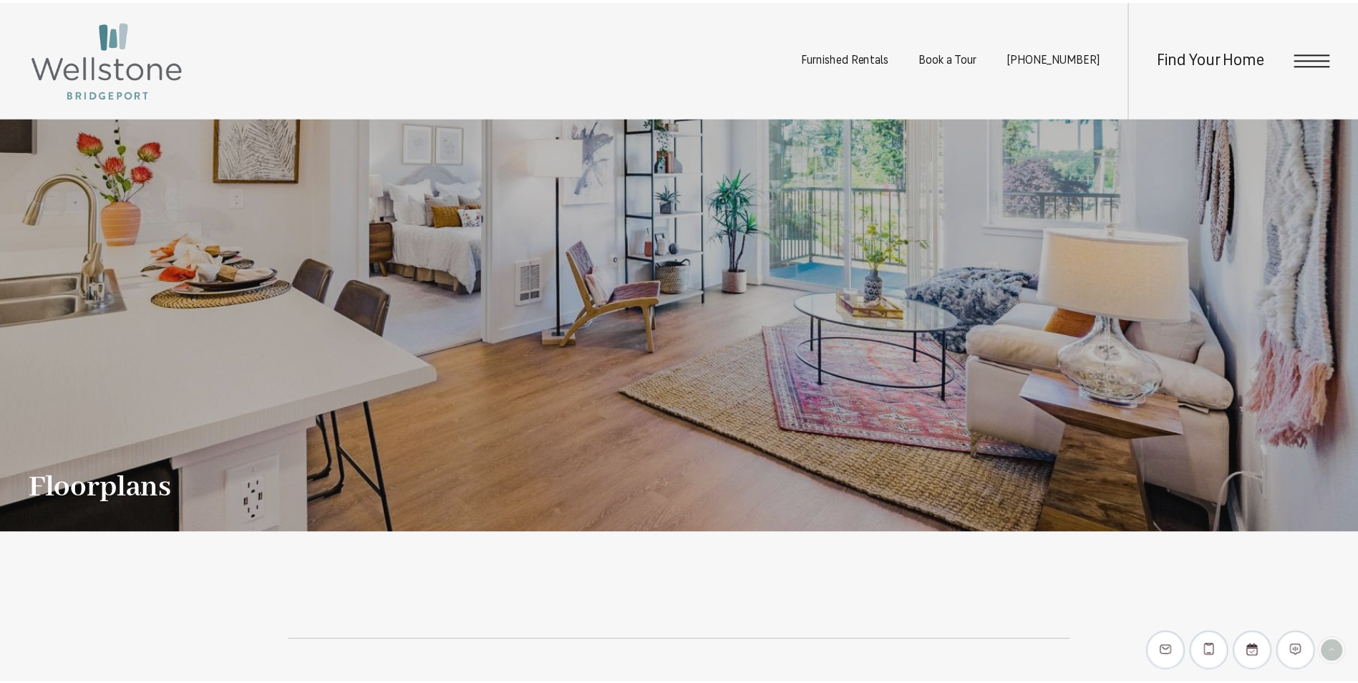
scroll to position [931, 0]
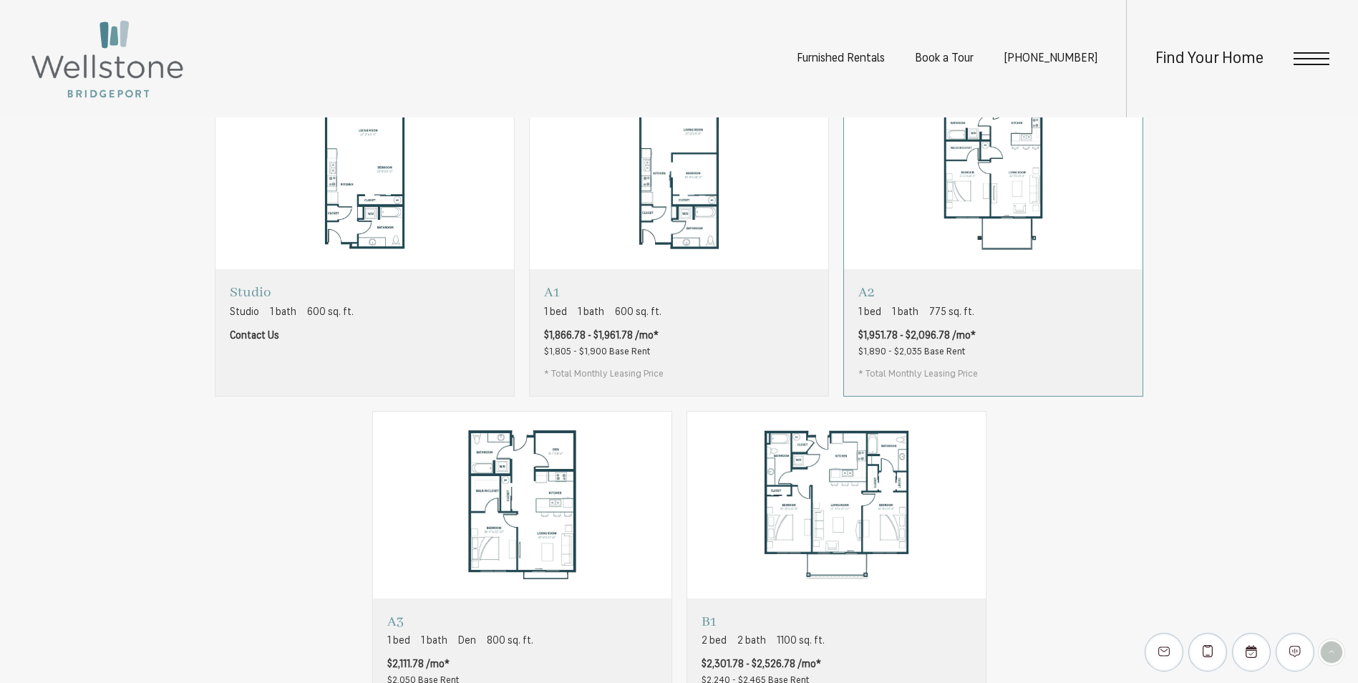
click at [972, 252] on img "View floorplan A2" at bounding box center [993, 176] width 299 height 188
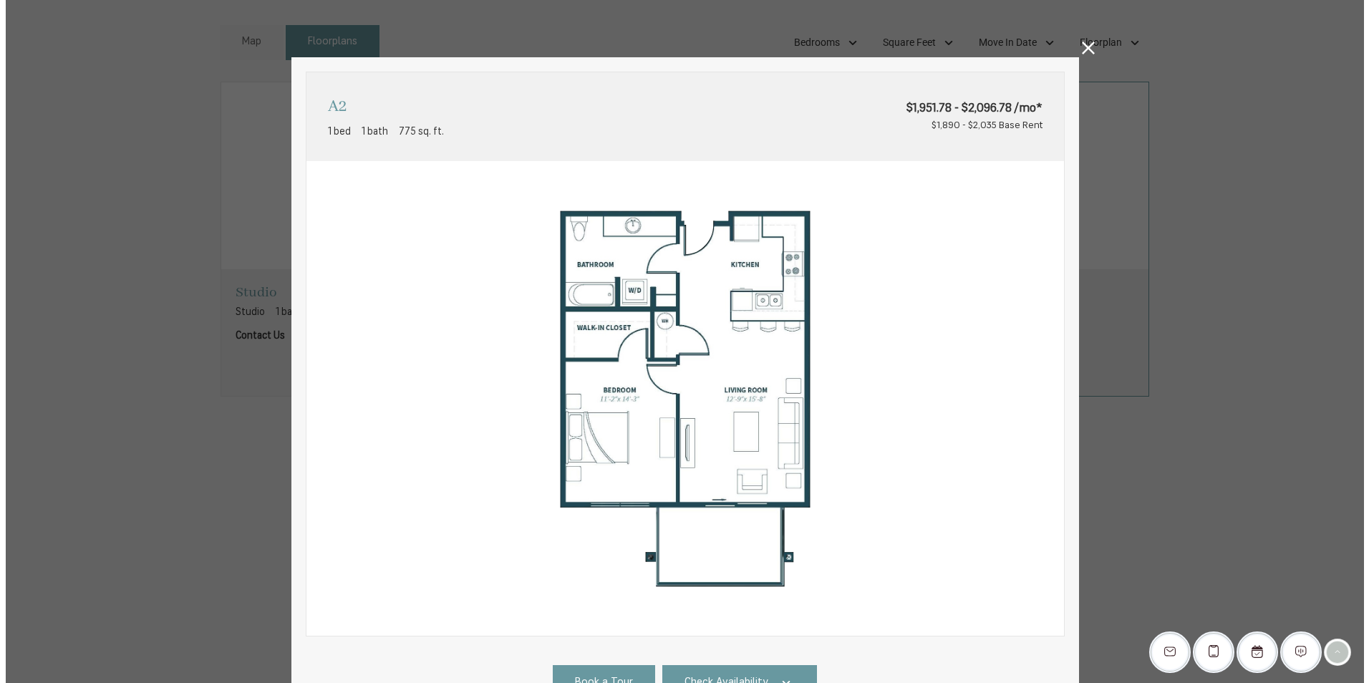
scroll to position [0, 0]
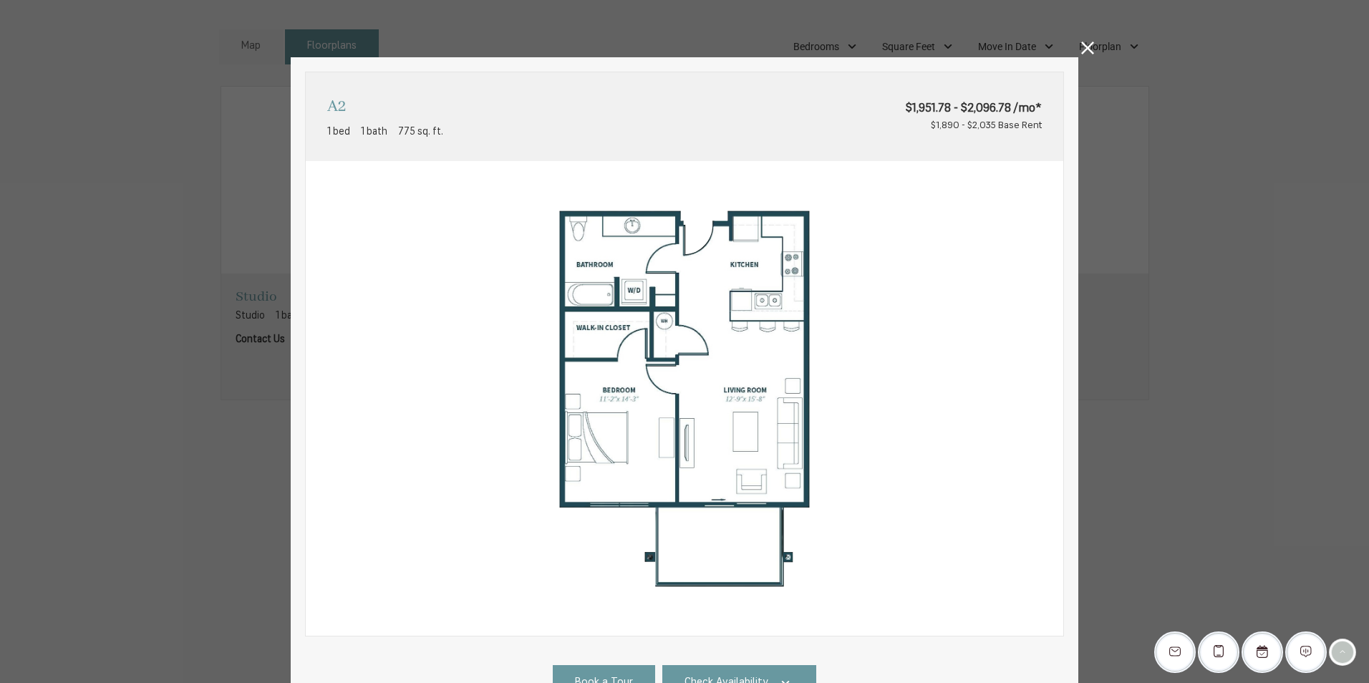
click at [1081, 46] on icon at bounding box center [1087, 48] width 13 height 13
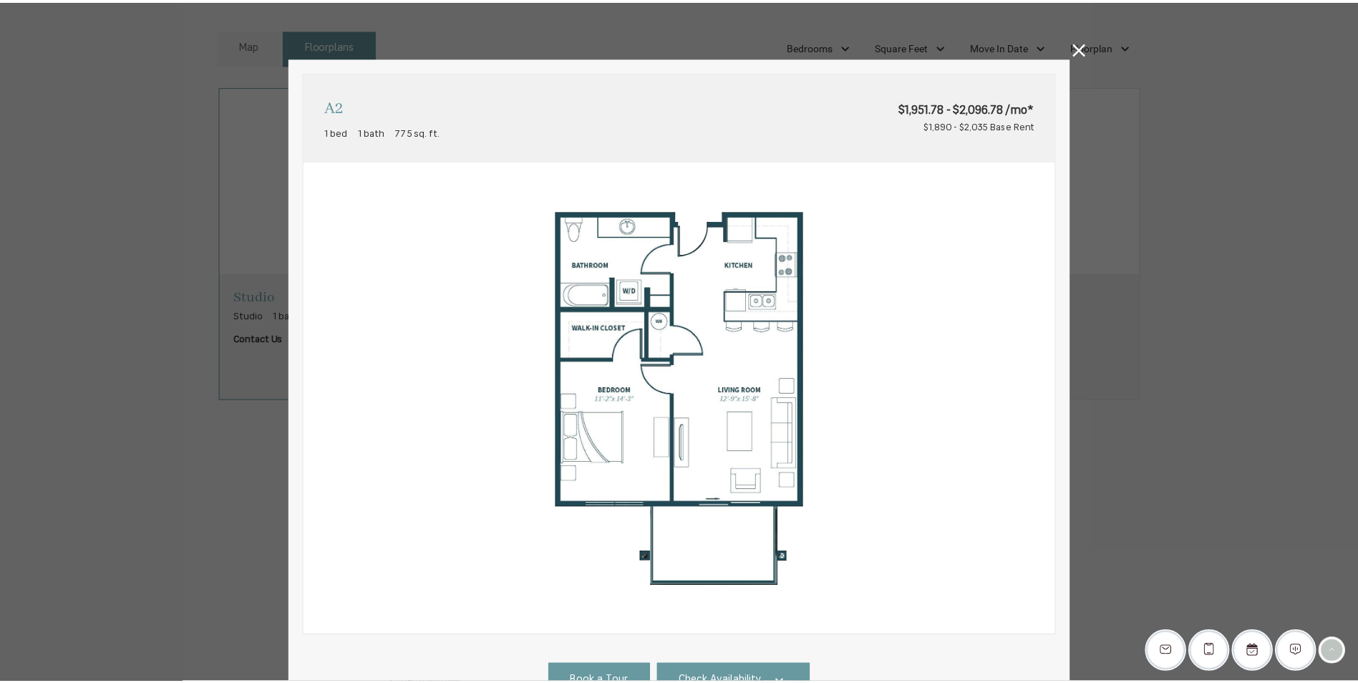
scroll to position [931, 0]
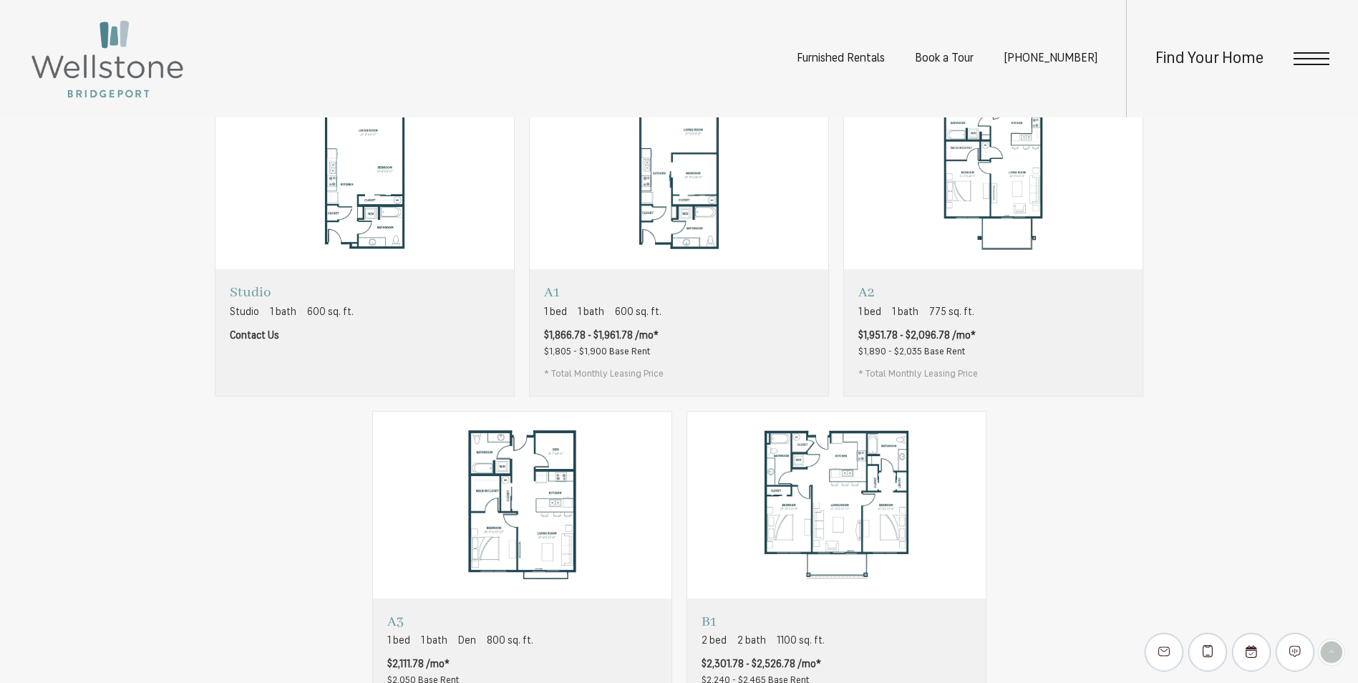
click at [253, 475] on div "Studio Studio 1 bath 600 sq. ft. Contact Us A1 1 bed 1 bath 600 sq. ft. A2" at bounding box center [679, 404] width 931 height 644
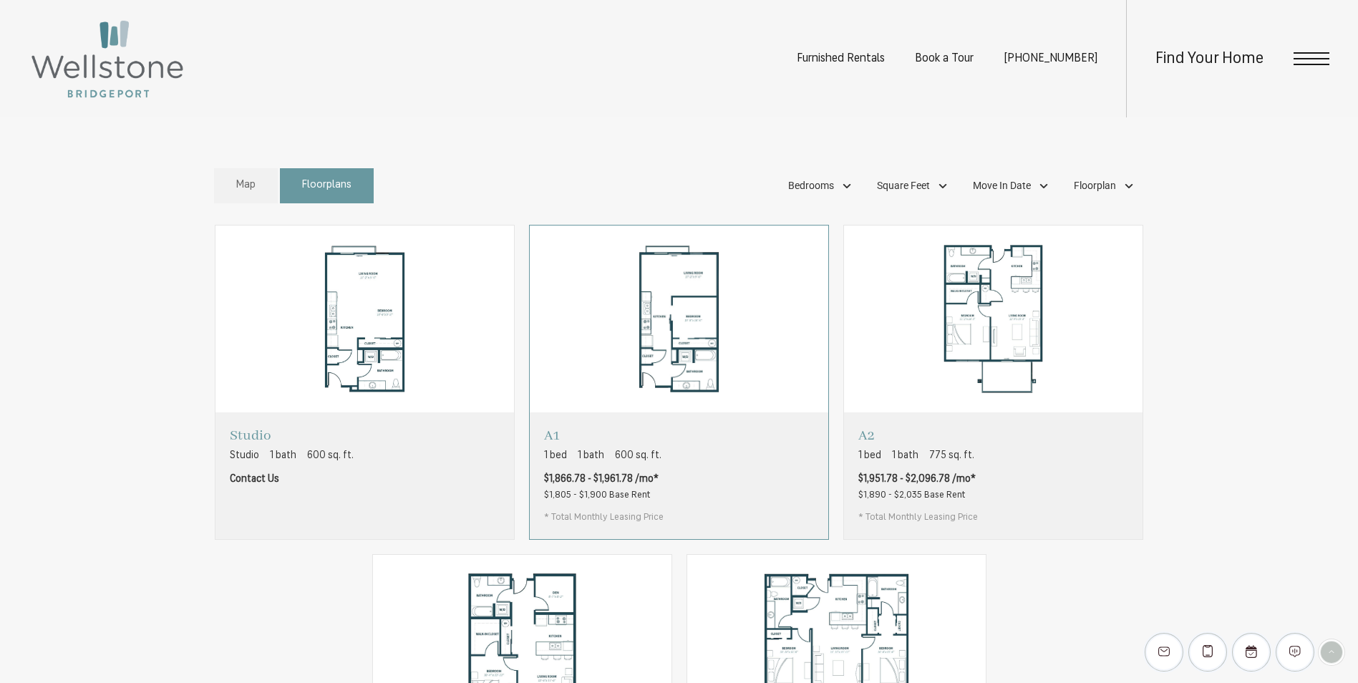
click at [625, 383] on img "View floorplan A1" at bounding box center [679, 320] width 299 height 188
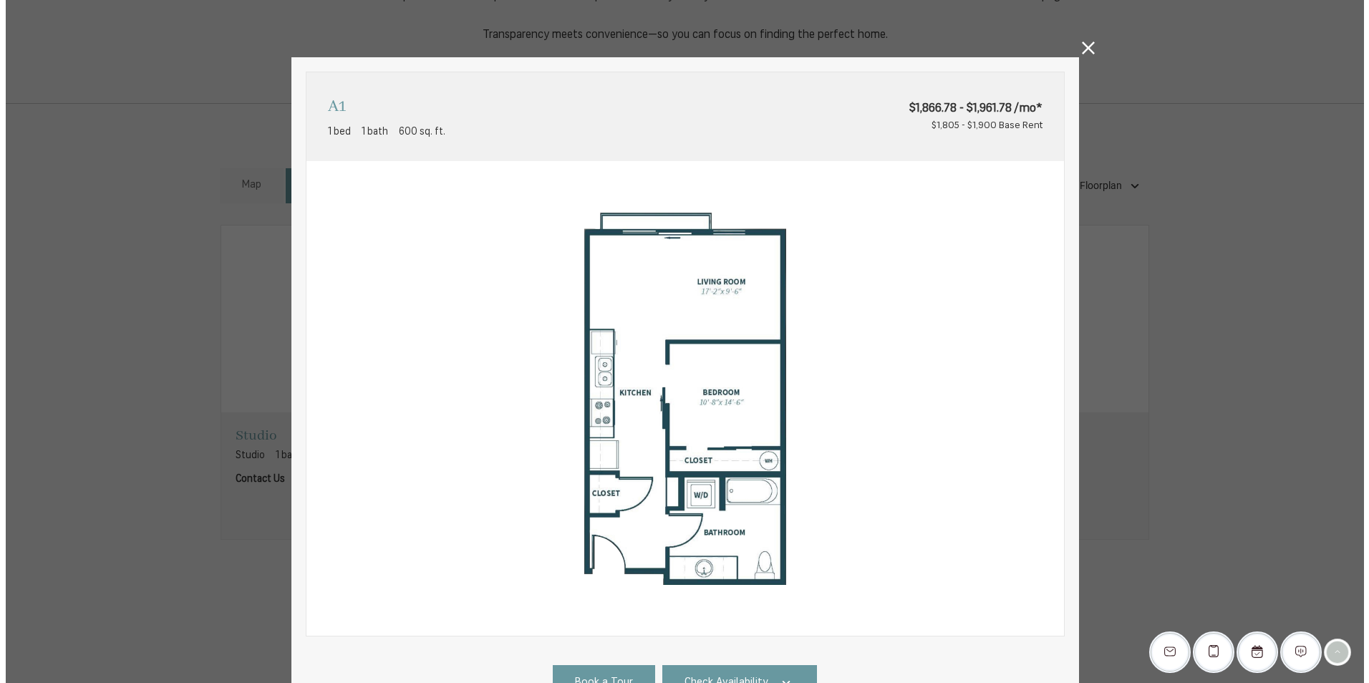
scroll to position [0, 0]
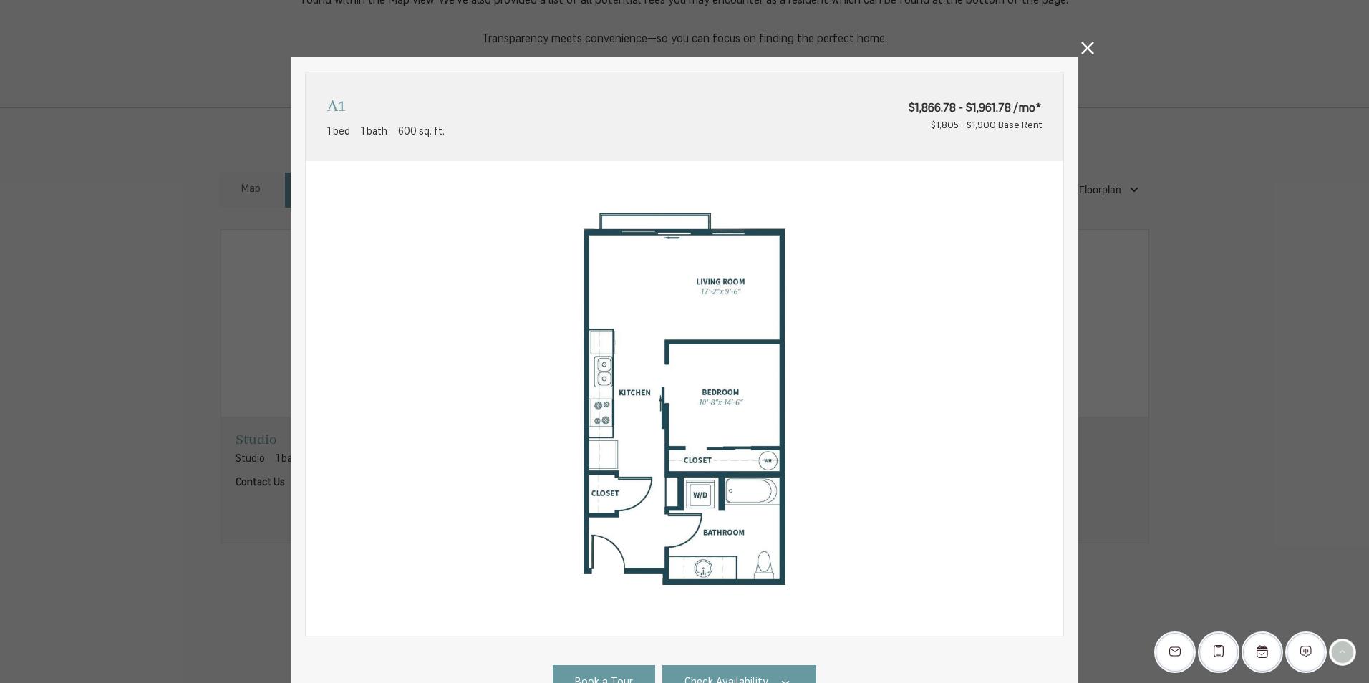
click at [1083, 50] on icon at bounding box center [1087, 48] width 13 height 13
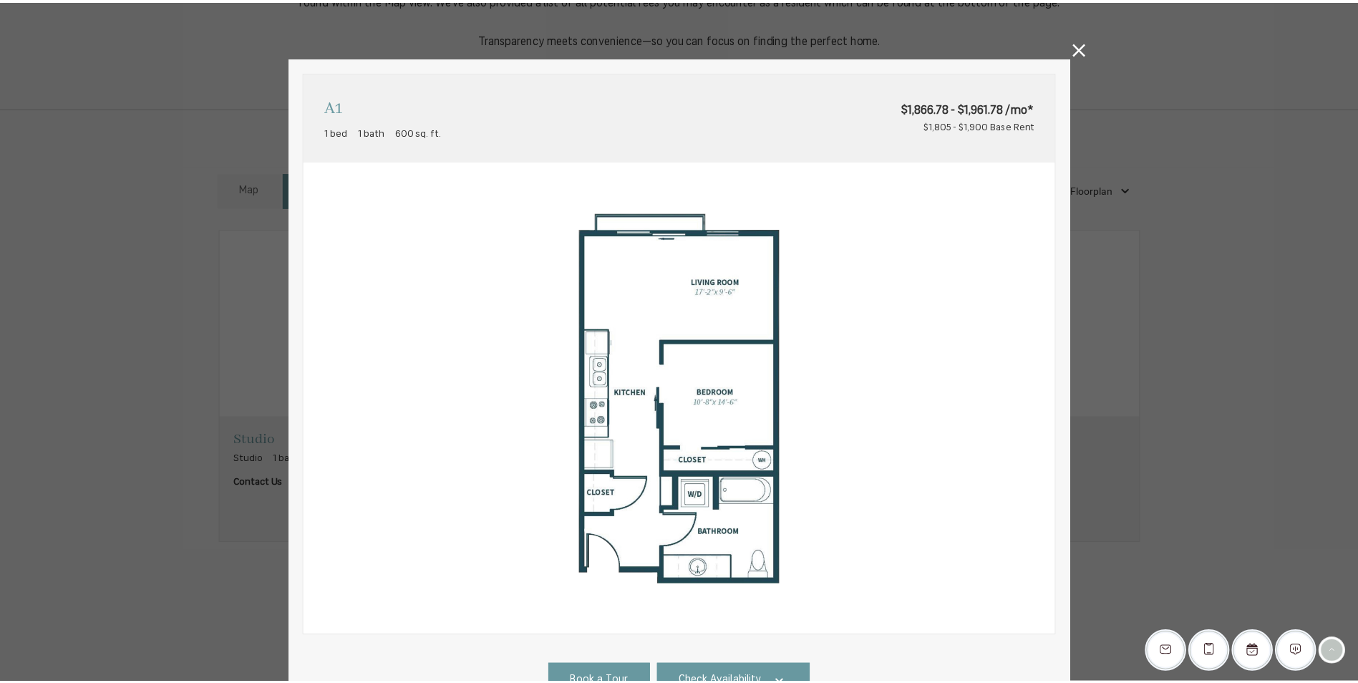
scroll to position [788, 0]
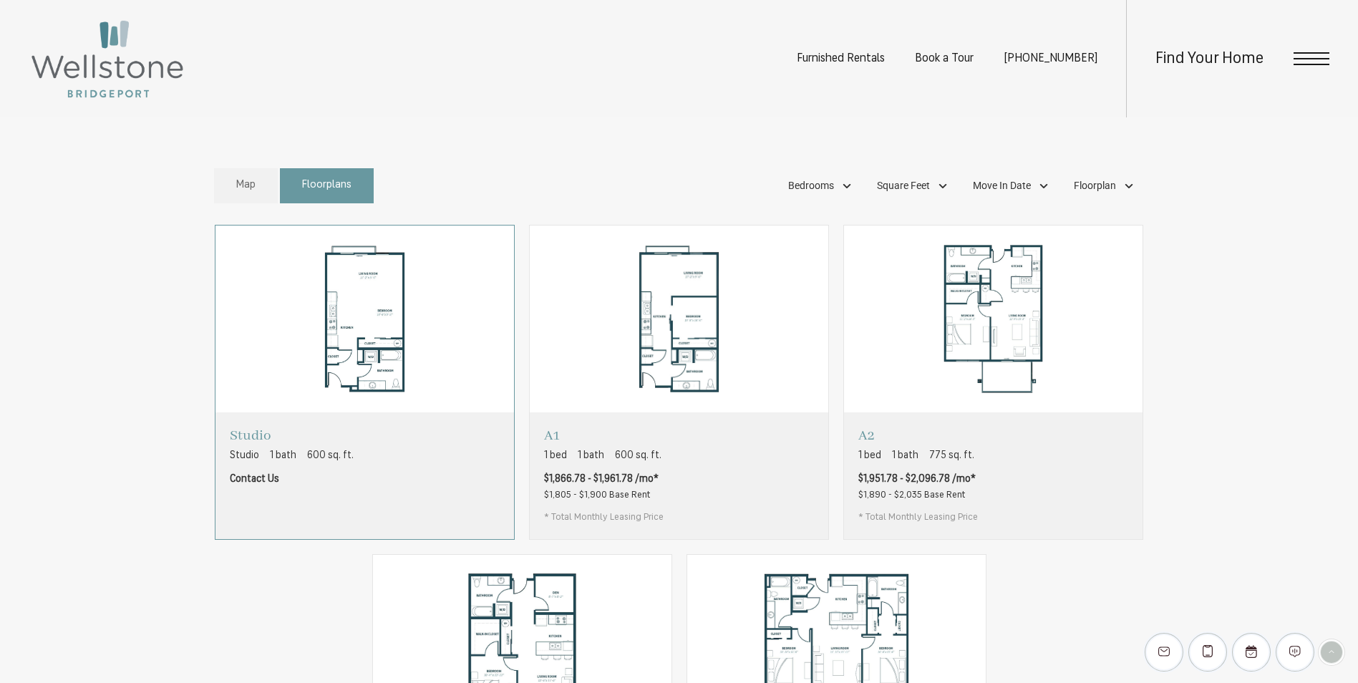
click at [358, 376] on img "View floorplan Studio" at bounding box center [365, 320] width 299 height 188
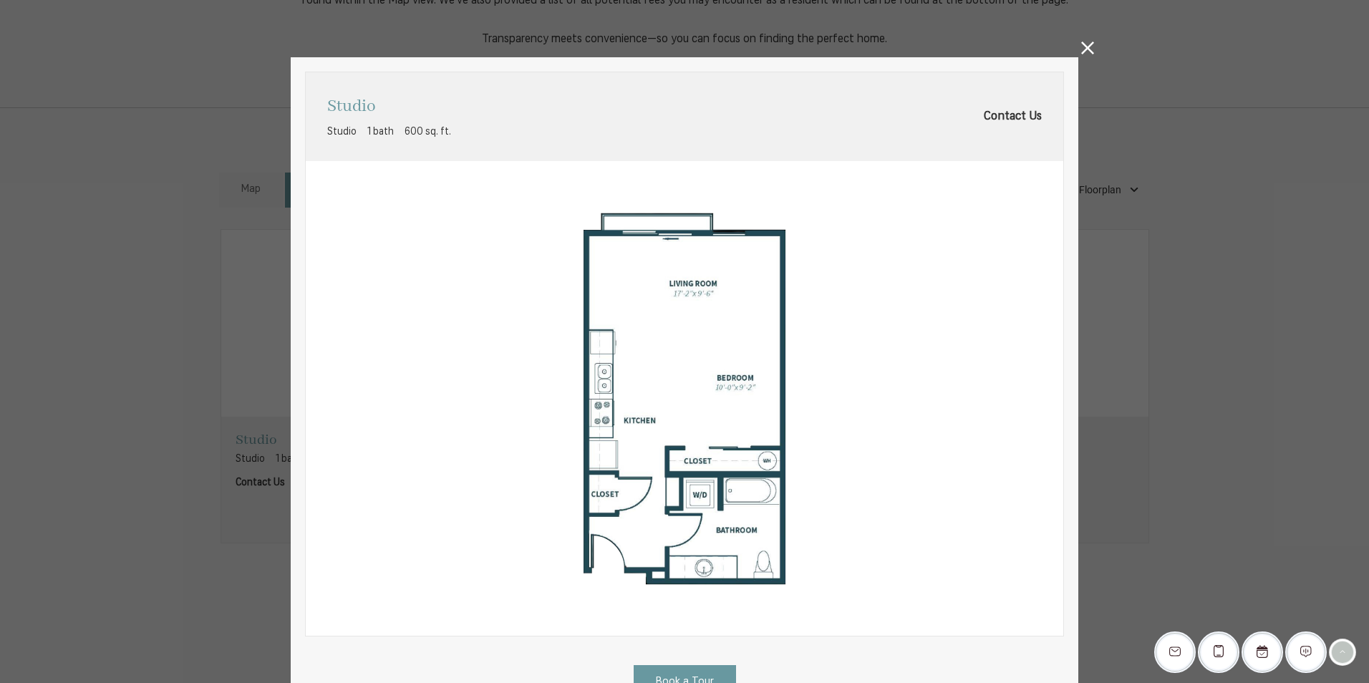
click at [1084, 47] on icon at bounding box center [1087, 48] width 13 height 13
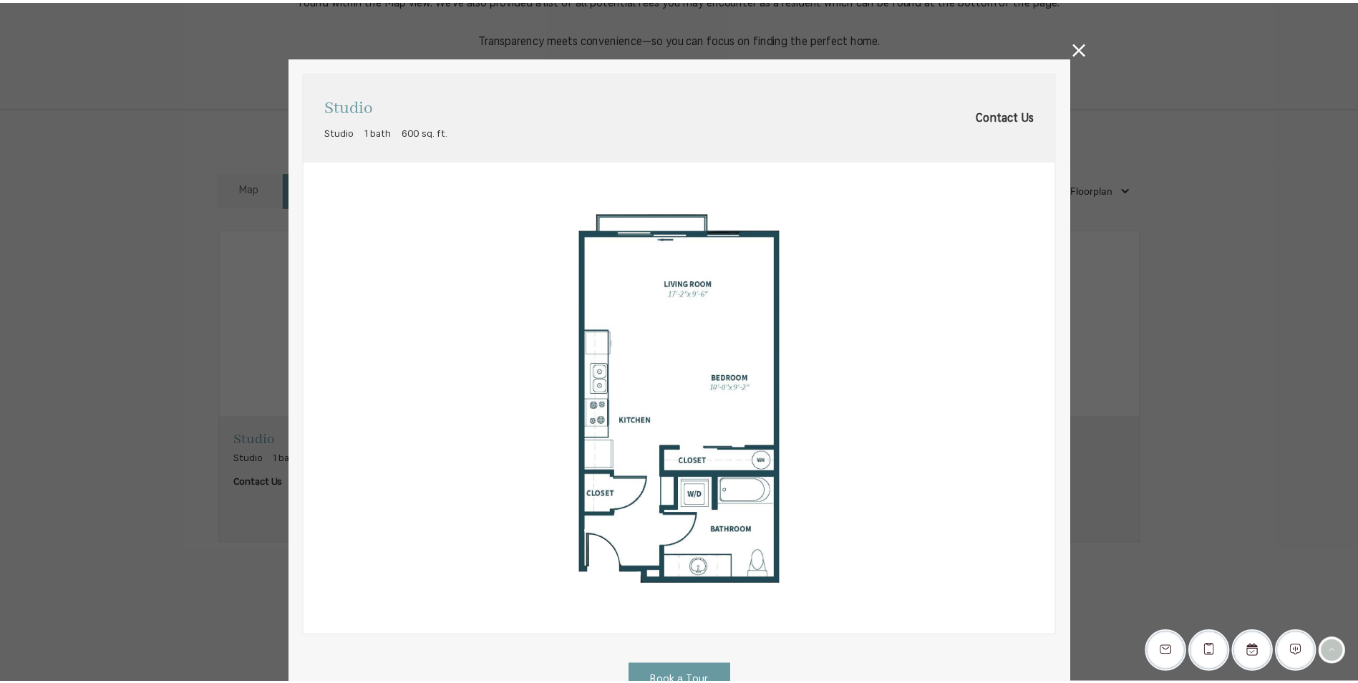
scroll to position [788, 0]
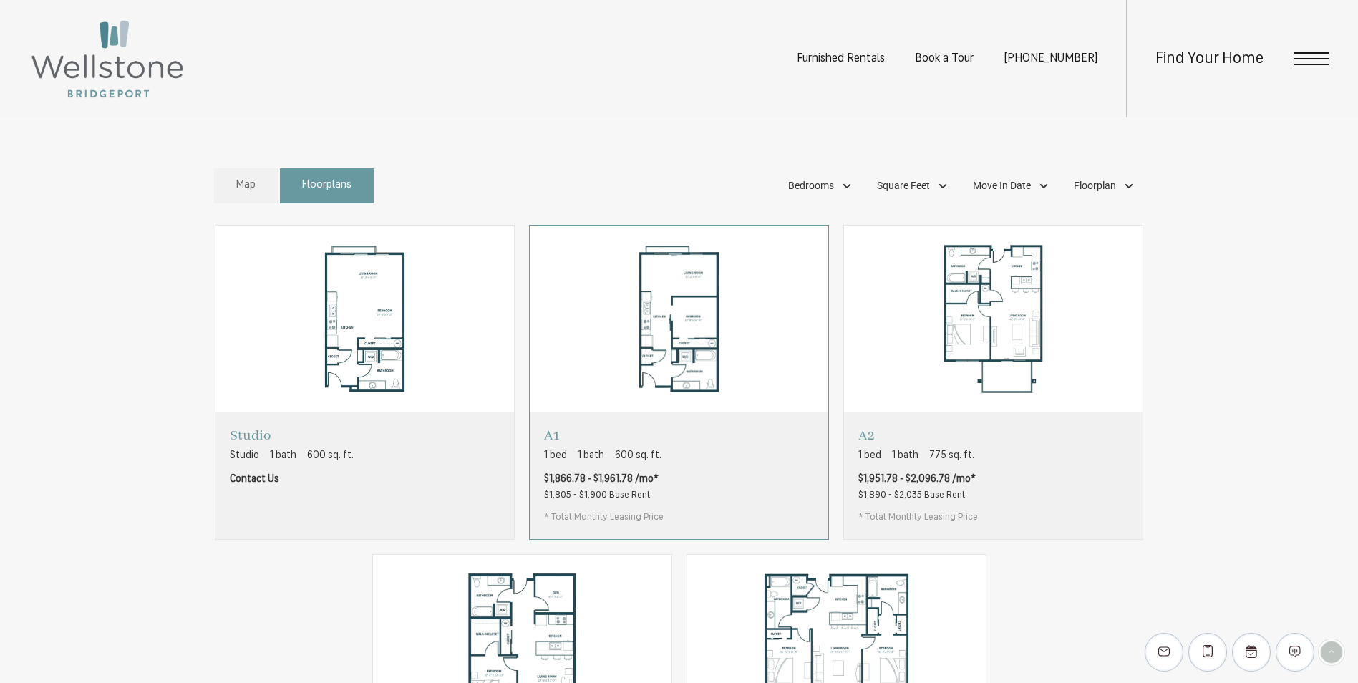
click at [700, 392] on img "View floorplan A1" at bounding box center [679, 320] width 299 height 188
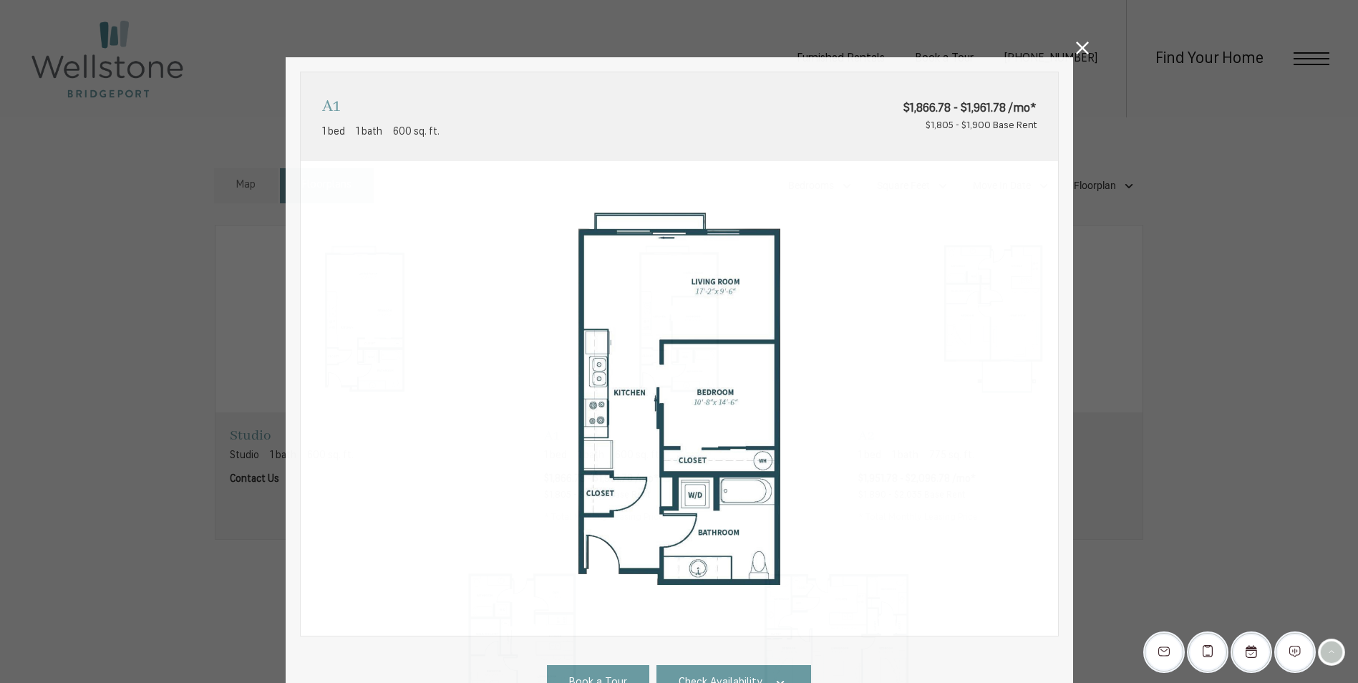
click at [1088, 63] on div "A1 1 bed 1 bath 600 sq. ft. $1,866.78 - $1,961.78 /mo* $1,805 - $1,900 Base Ren…" at bounding box center [679, 341] width 1358 height 683
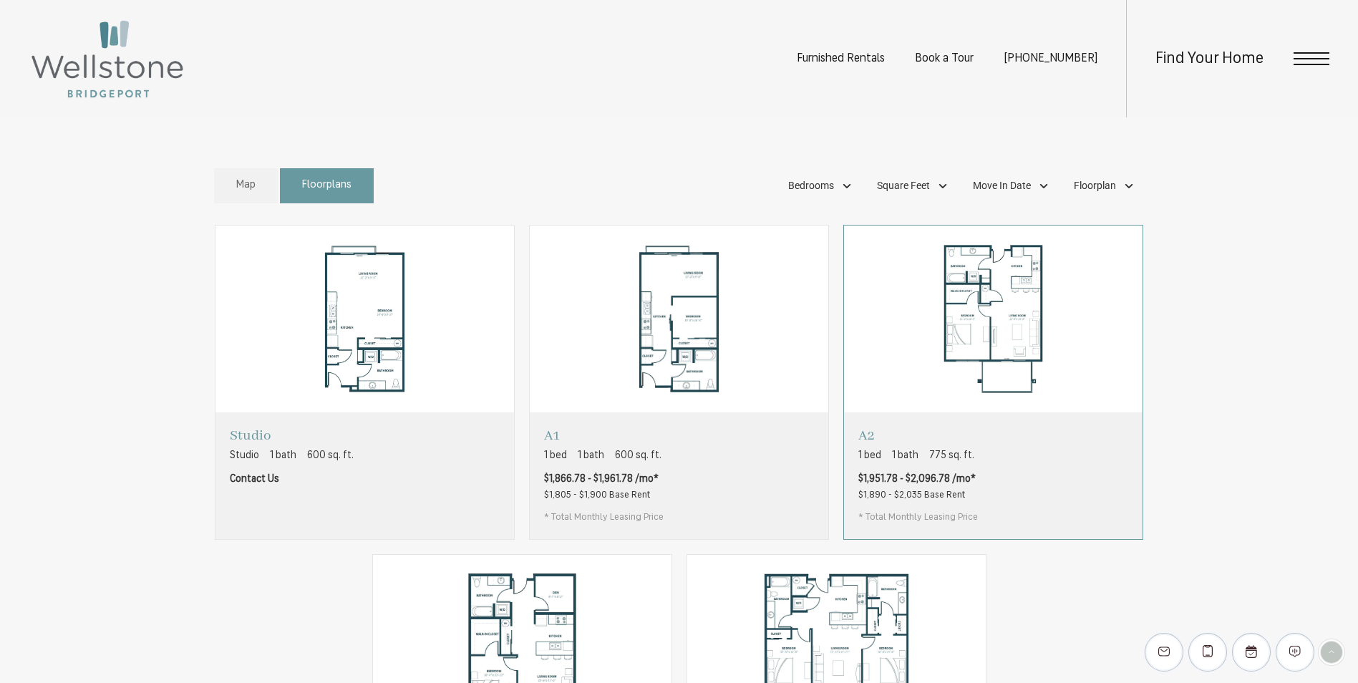
click at [1000, 332] on img "View floorplan A2" at bounding box center [993, 320] width 299 height 188
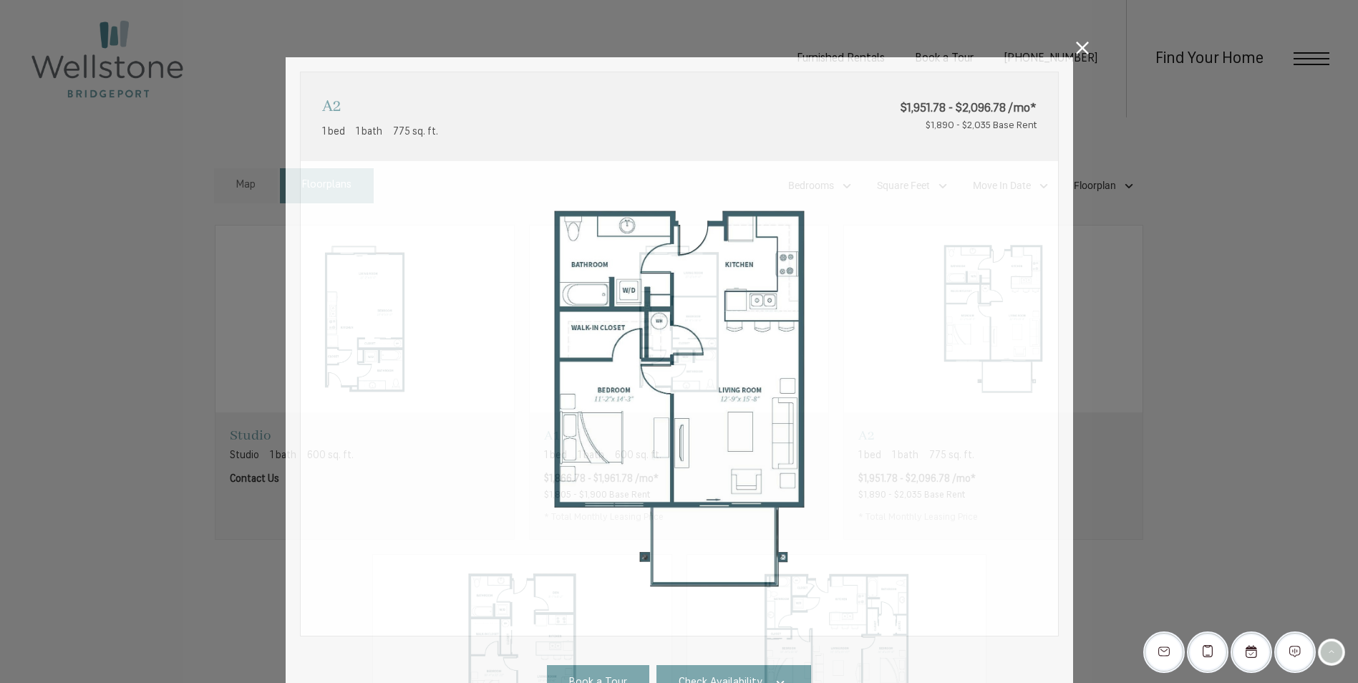
click at [1090, 47] on div "A2 1 bed 1 bath 775 sq. ft. $1,951.78 - $2,096.78 /mo* $1,890 - $2,035 Base Ren…" at bounding box center [679, 341] width 1358 height 683
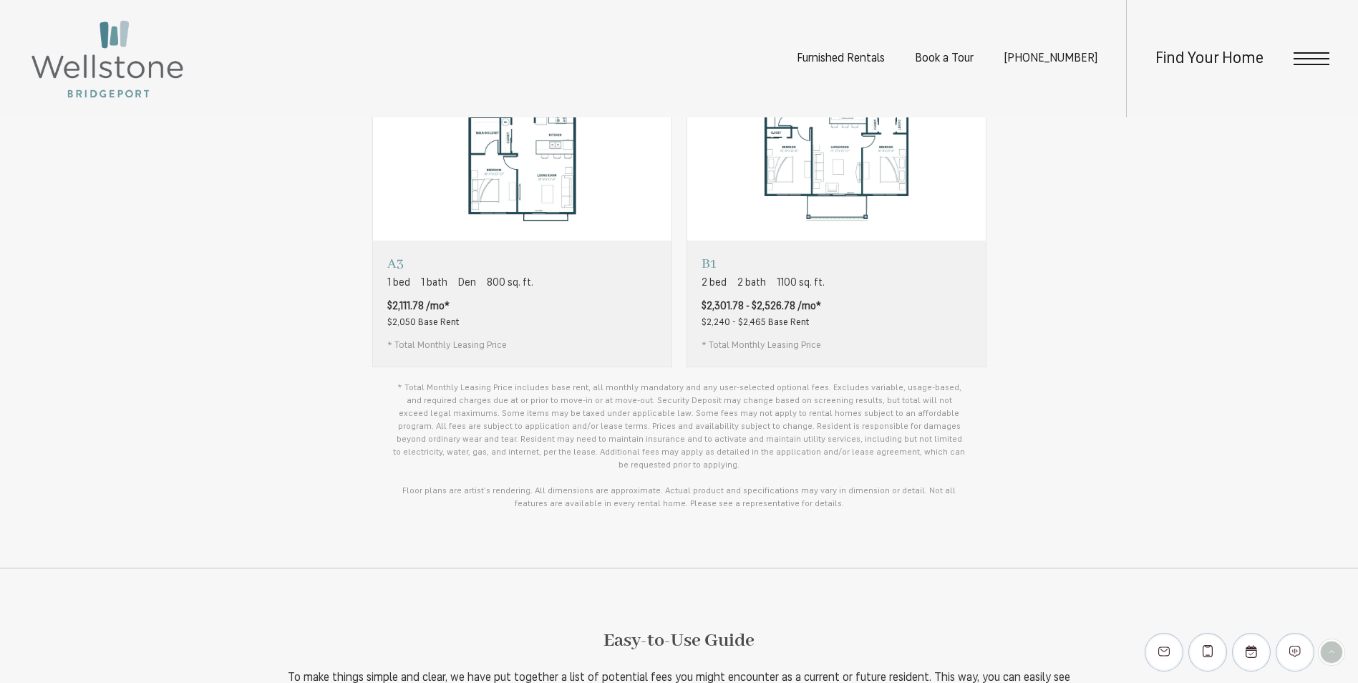
scroll to position [931, 0]
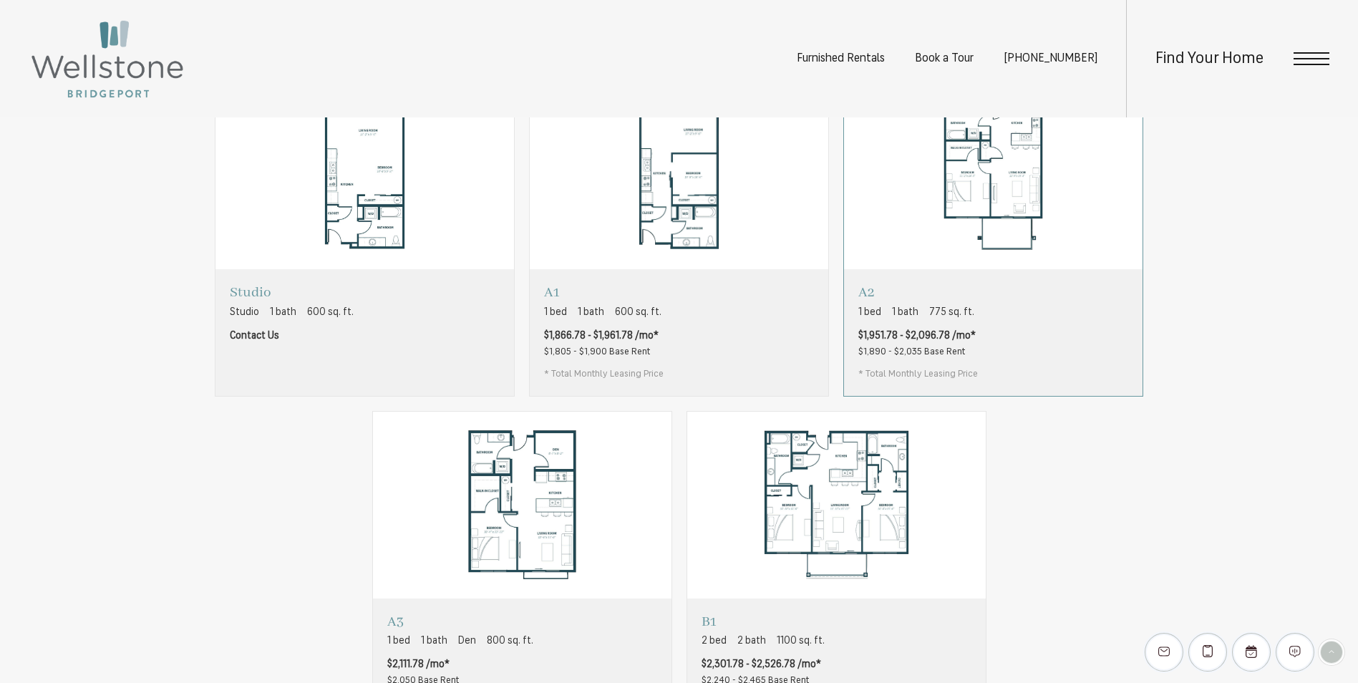
click at [1032, 347] on div "A2 1 bed 1 bath 775 sq. ft. $1,951.78 - $2,096.78 /mo* $1,890 - $2,035 Base Ren…" at bounding box center [993, 332] width 299 height 126
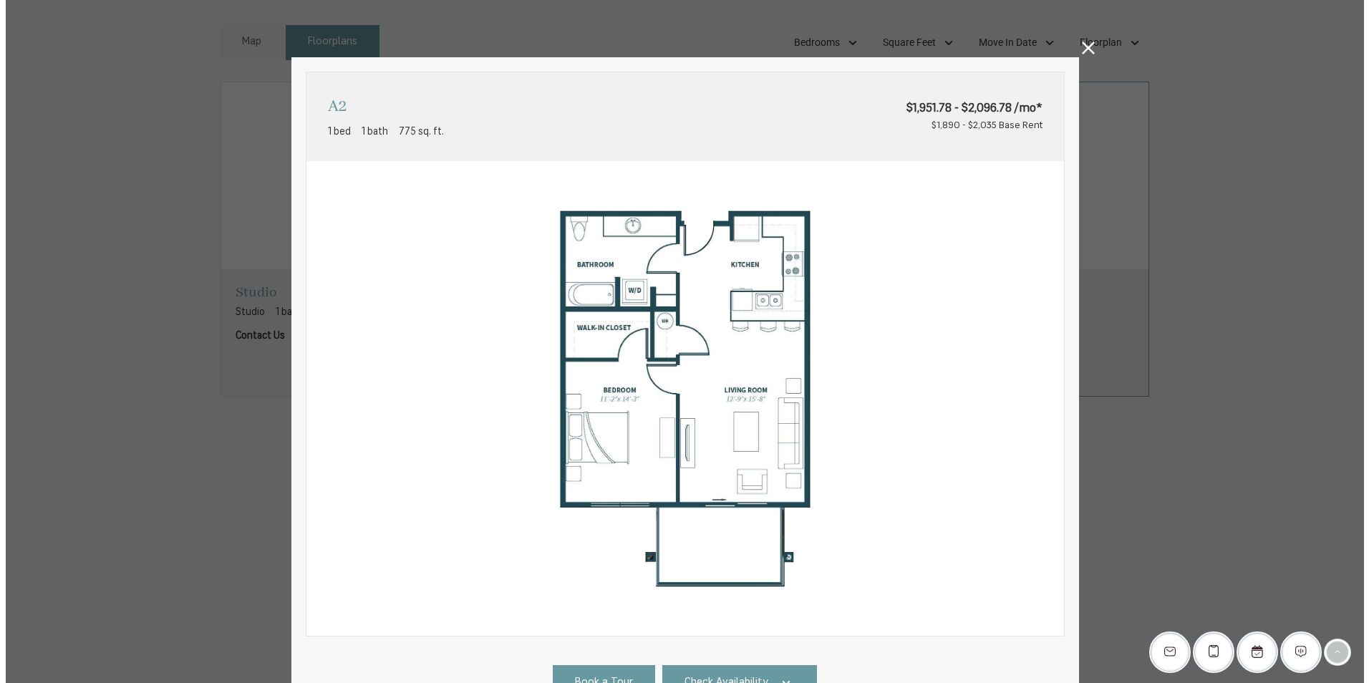
scroll to position [0, 0]
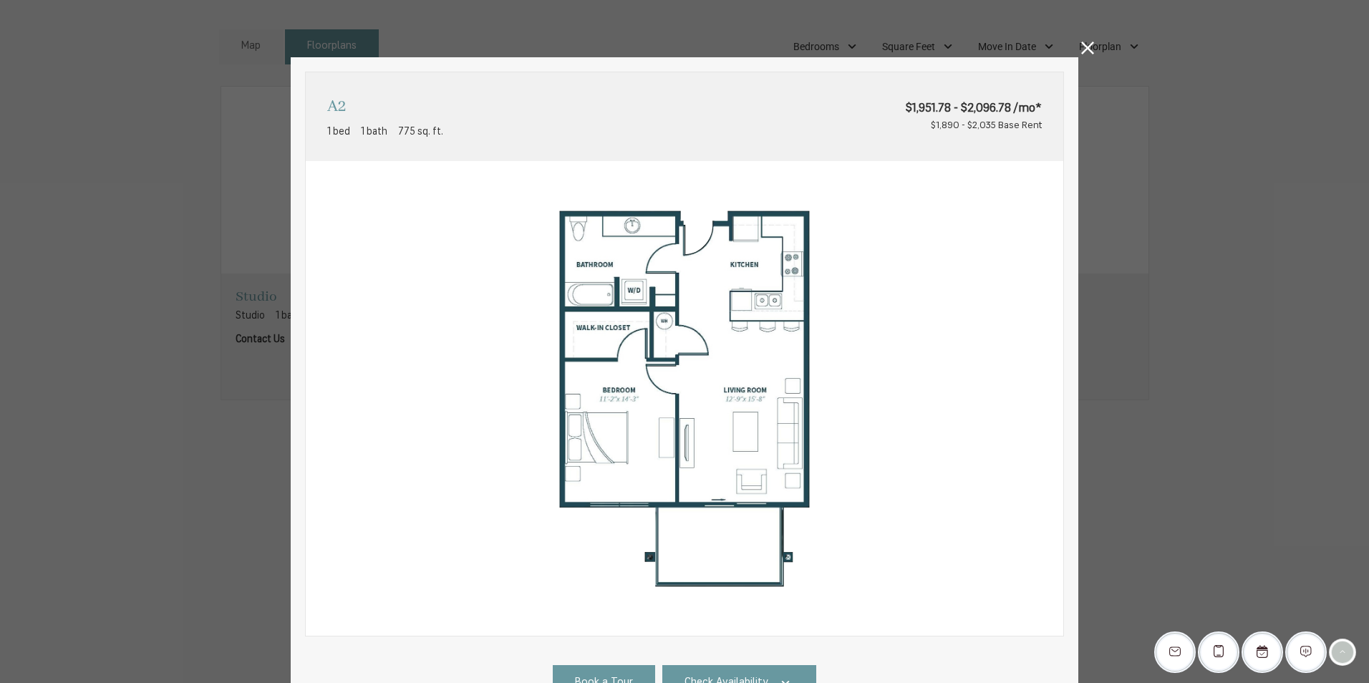
click at [1083, 45] on icon at bounding box center [1087, 48] width 13 height 13
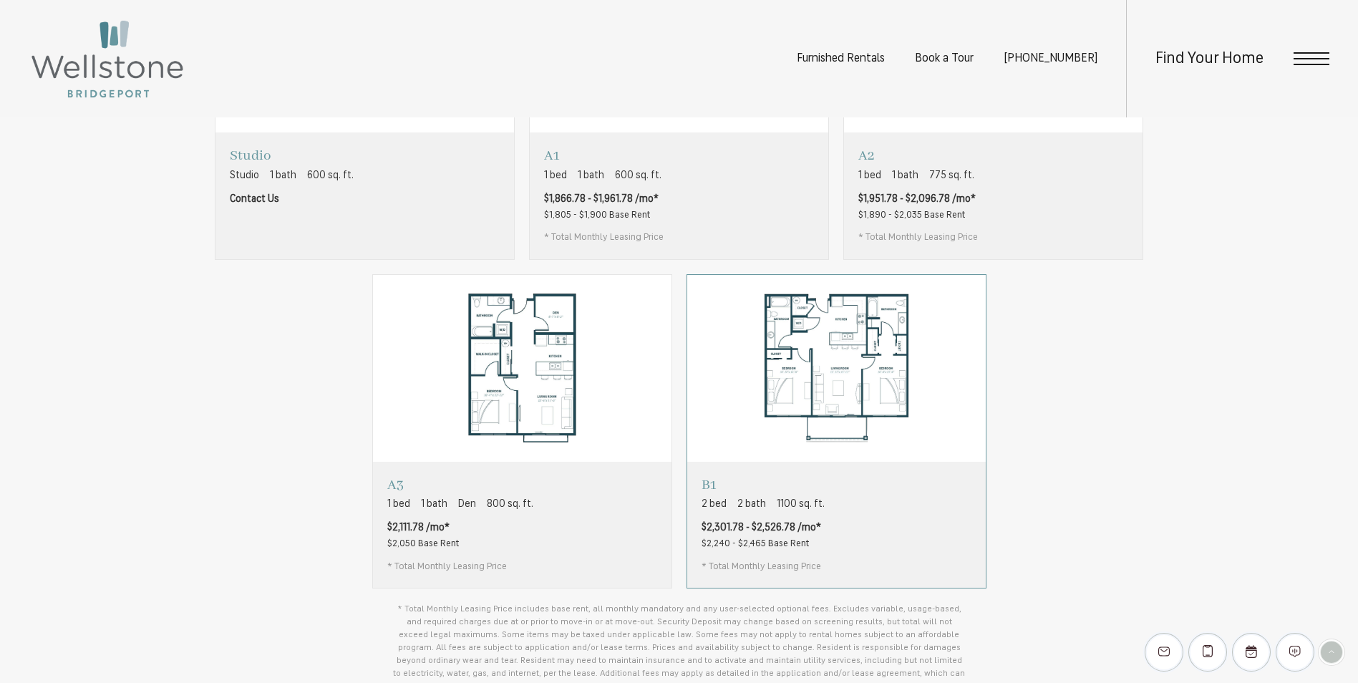
scroll to position [1146, 0]
